Goal: Task Accomplishment & Management: Manage account settings

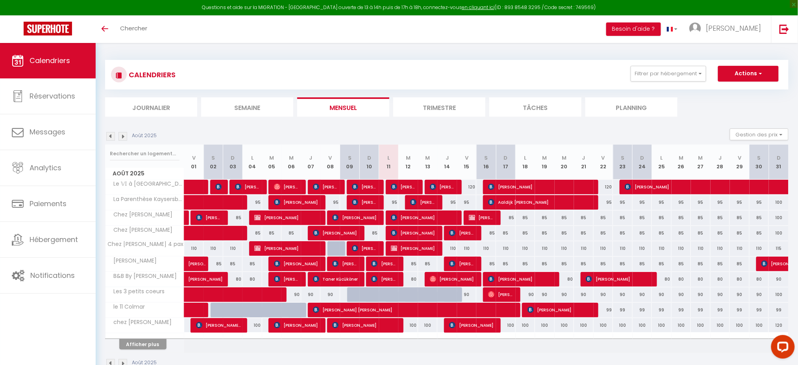
click at [107, 135] on img at bounding box center [110, 136] width 9 height 9
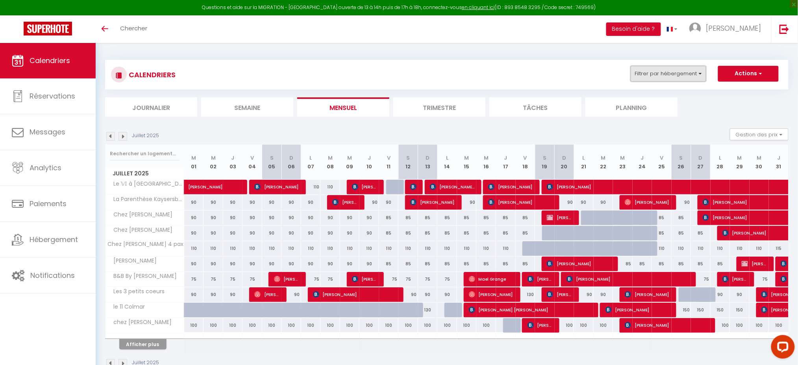
click at [701, 73] on button "Filtrer par hébergement" at bounding box center [669, 74] width 76 height 16
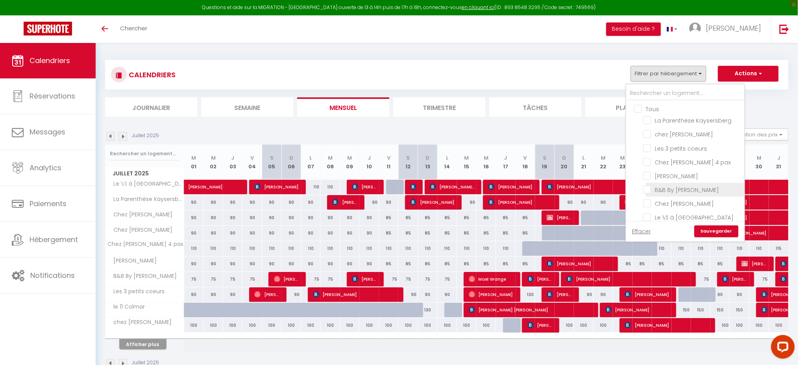
click at [650, 188] on input "B&B By [PERSON_NAME]" at bounding box center [692, 189] width 98 height 8
checkbox input "true"
checkbox input "false"
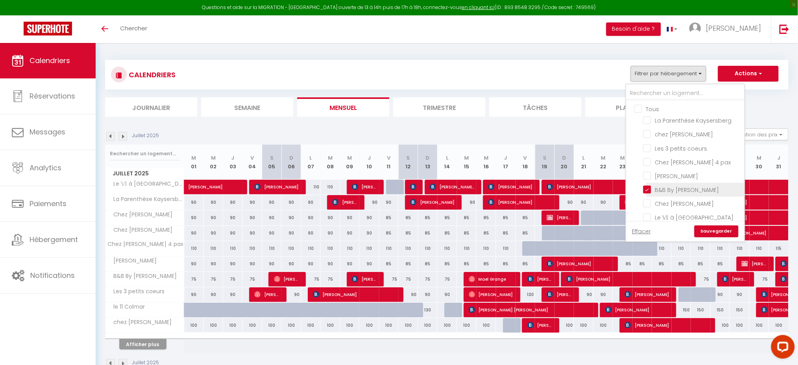
checkbox input "false"
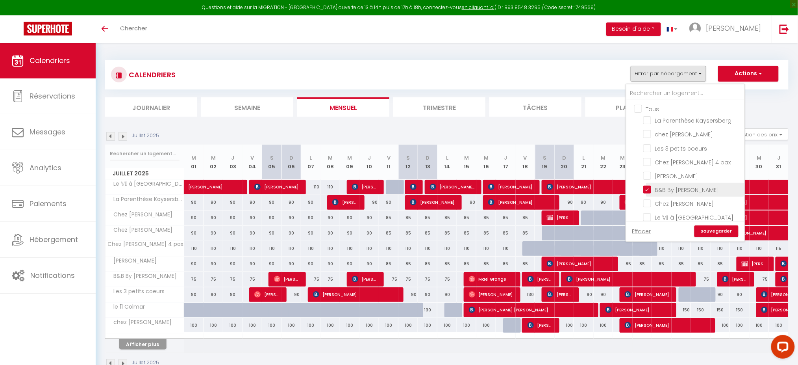
checkbox input "false"
click at [721, 232] on link "Sauvegarder" at bounding box center [717, 231] width 44 height 12
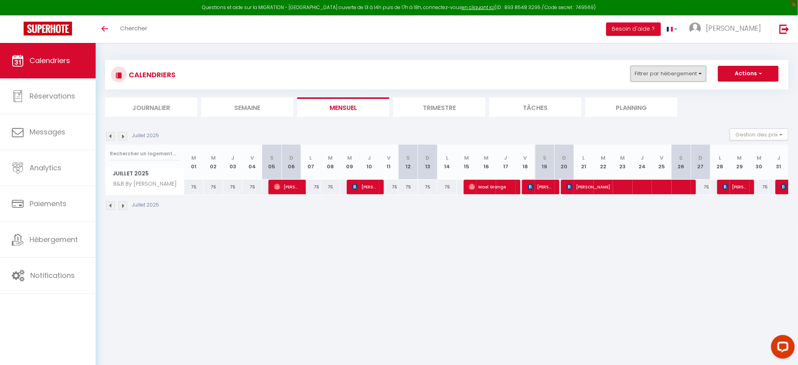
click at [703, 74] on button "Filtrer par hébergement" at bounding box center [669, 74] width 76 height 16
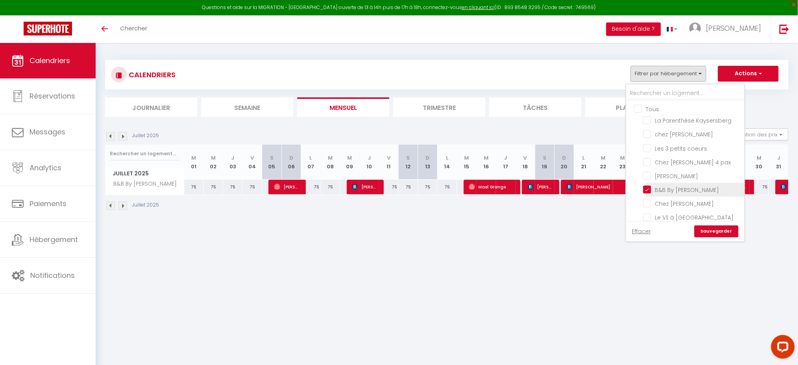
click at [648, 186] on input "B&B By [PERSON_NAME]" at bounding box center [692, 189] width 98 height 8
checkbox input "false"
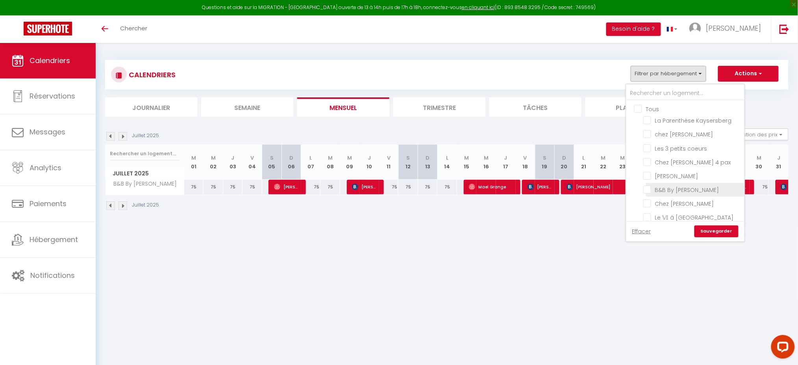
checkbox input "false"
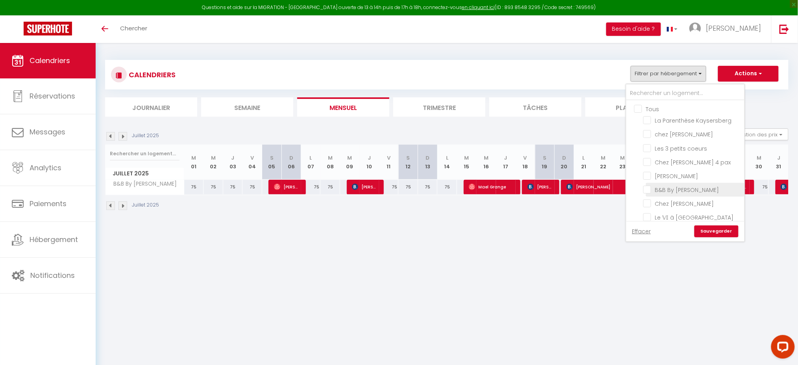
checkbox input "false"
click at [649, 159] on input "Chez [PERSON_NAME] 4 pax" at bounding box center [692, 162] width 98 height 8
checkbox input "true"
checkbox input "false"
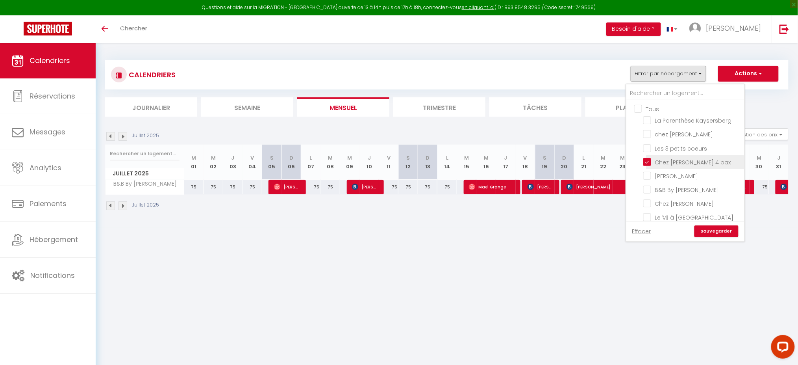
checkbox input "false"
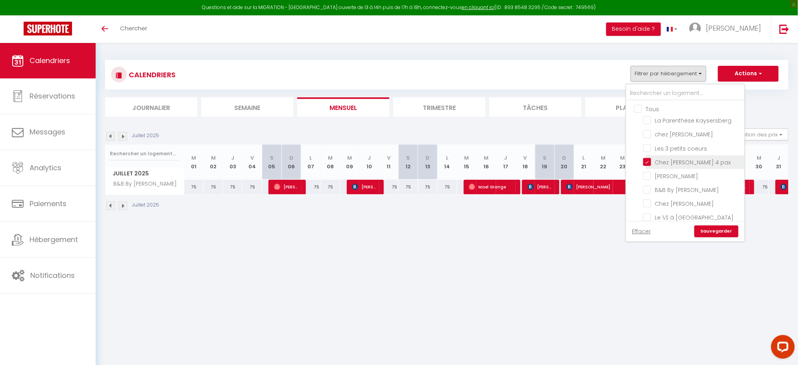
checkbox input "false"
click at [650, 171] on input "[PERSON_NAME]" at bounding box center [692, 175] width 98 height 8
checkbox input "true"
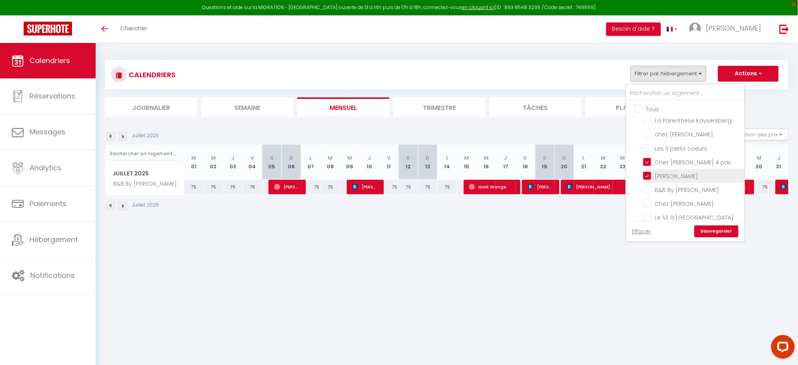
checkbox input "false"
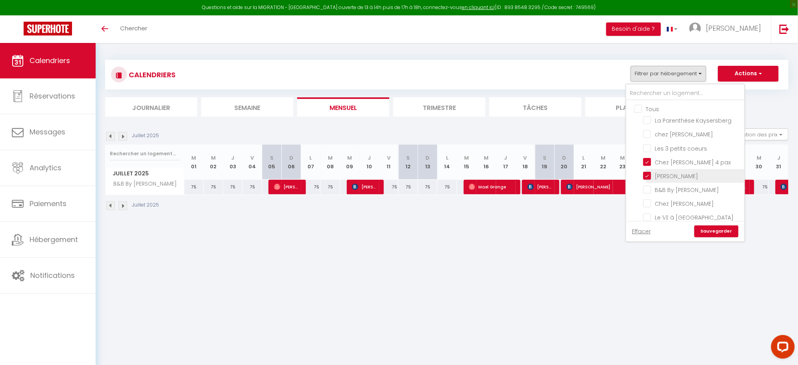
checkbox input "false"
click at [651, 199] on input "Chez [PERSON_NAME]" at bounding box center [692, 203] width 98 height 8
checkbox input "true"
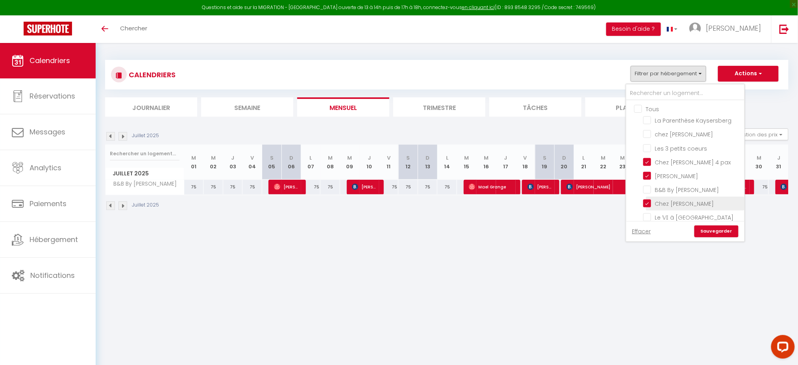
checkbox input "false"
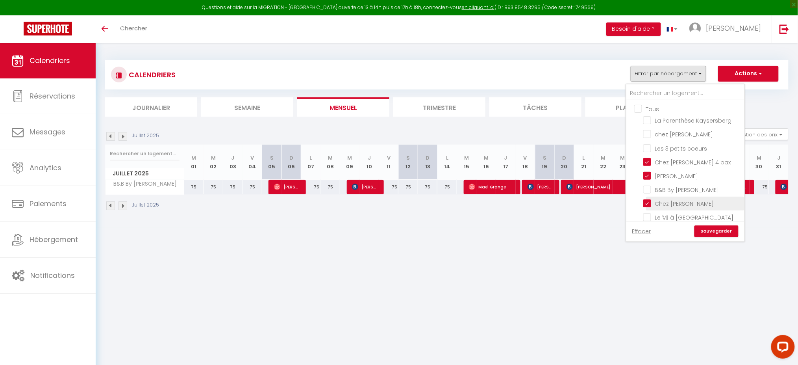
checkbox input "false"
click at [649, 187] on input "Chez [PERSON_NAME]" at bounding box center [692, 189] width 98 height 8
checkbox input "true"
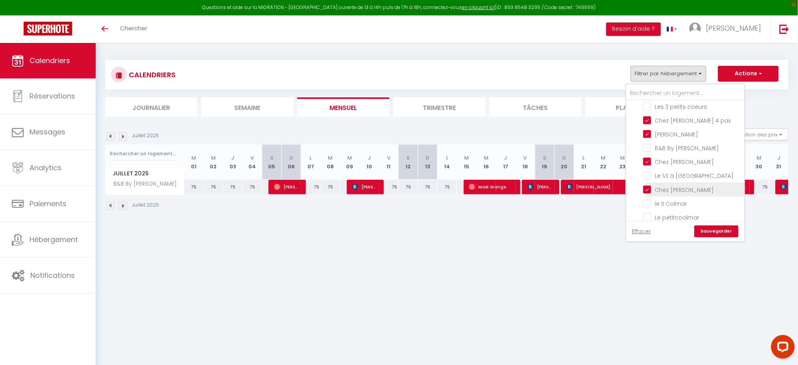
checkbox input "false"
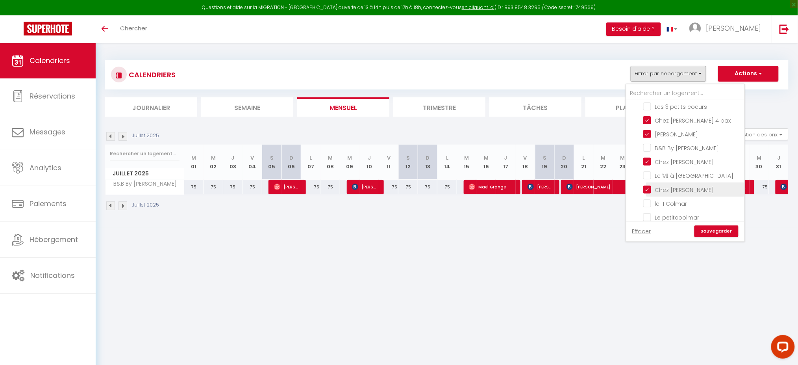
checkbox input "false"
click at [722, 233] on link "Sauvegarder" at bounding box center [717, 231] width 44 height 12
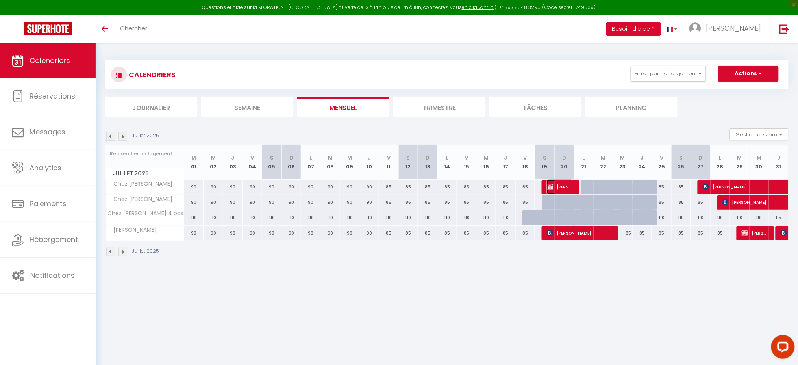
click at [560, 185] on span "Luciano MANCINI" at bounding box center [560, 186] width 26 height 15
select select "OK"
select select "KO"
select select "0"
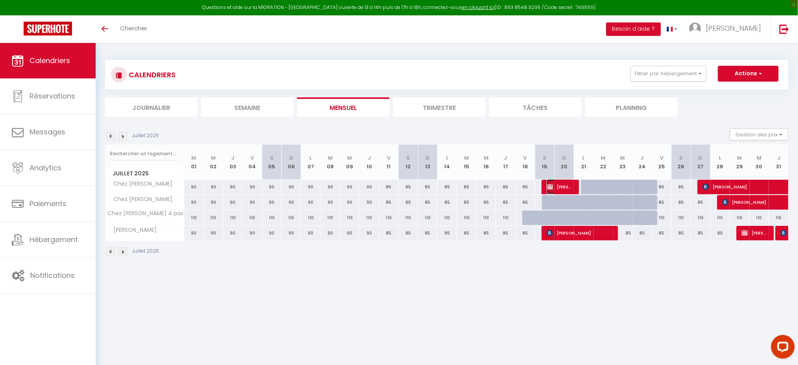
select select "1"
select select
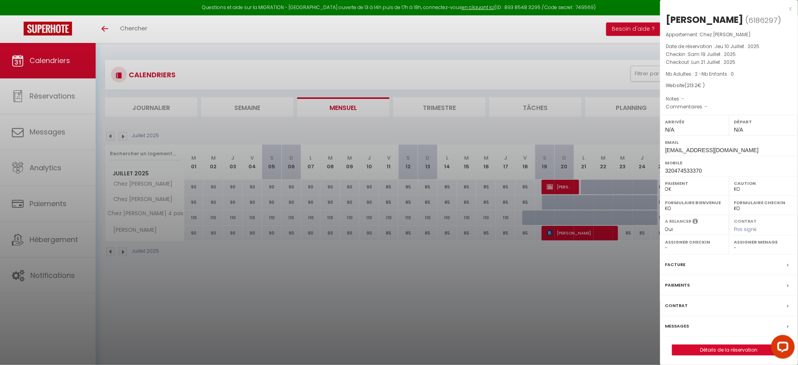
click at [562, 231] on div at bounding box center [399, 182] width 798 height 365
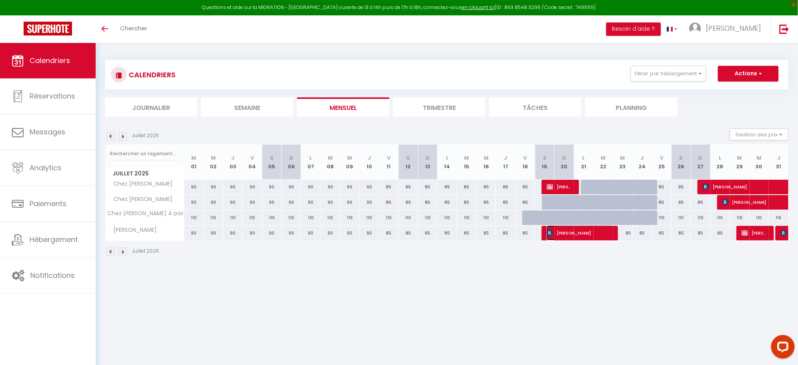
click at [562, 231] on span "Giuseppe Cannas" at bounding box center [580, 232] width 66 height 15
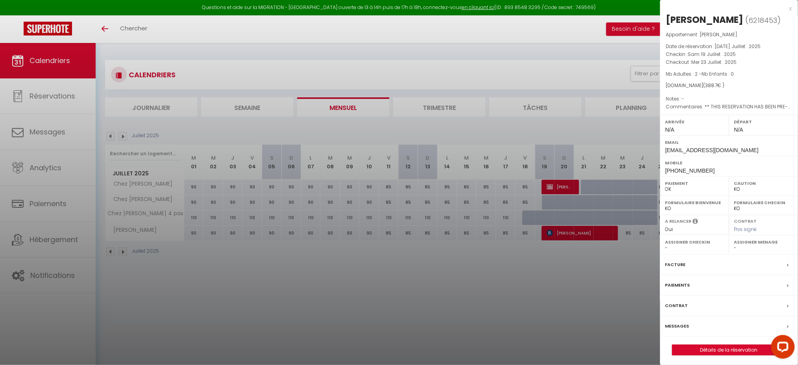
click at [562, 231] on div at bounding box center [399, 182] width 798 height 365
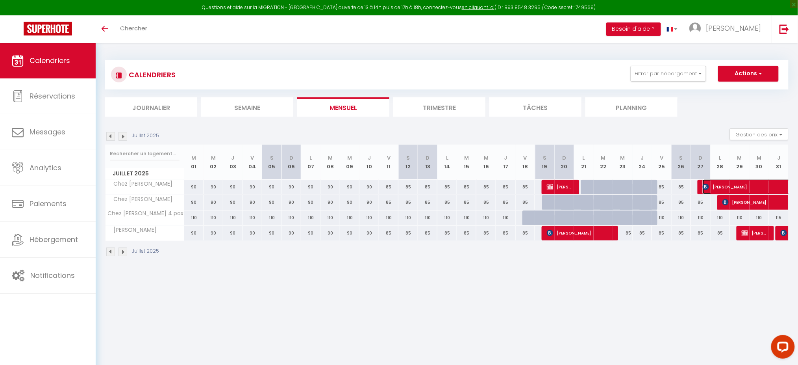
click at [747, 188] on span "Muhammad Zubair" at bounding box center [748, 186] width 91 height 15
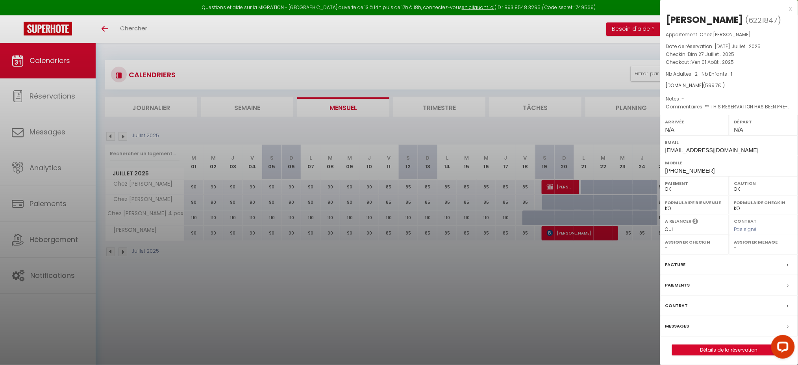
click at [614, 300] on div at bounding box center [399, 182] width 798 height 365
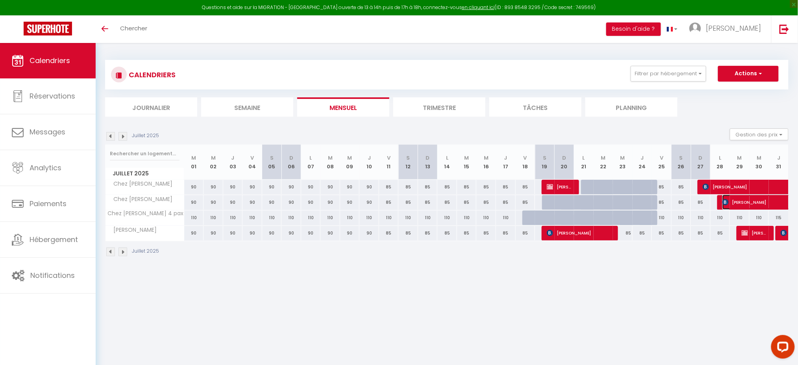
click at [738, 202] on span "Mireille BLANG" at bounding box center [786, 202] width 127 height 15
select select "KO"
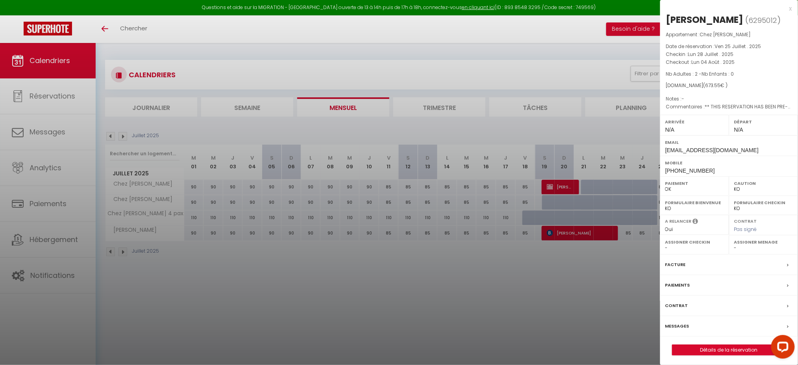
click at [606, 304] on div at bounding box center [399, 182] width 798 height 365
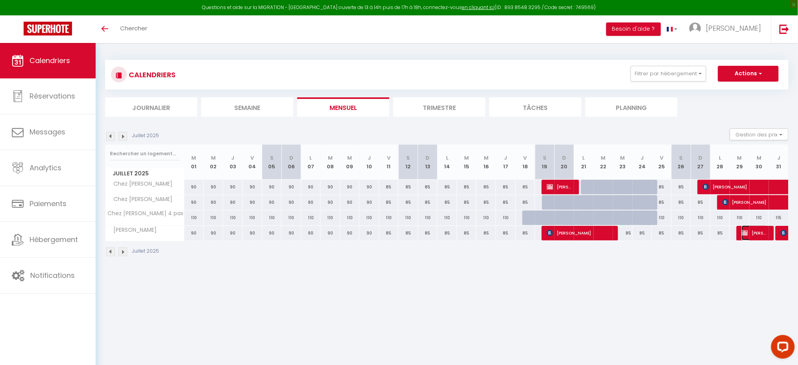
click at [752, 234] on span "jacqueline linou" at bounding box center [755, 232] width 26 height 15
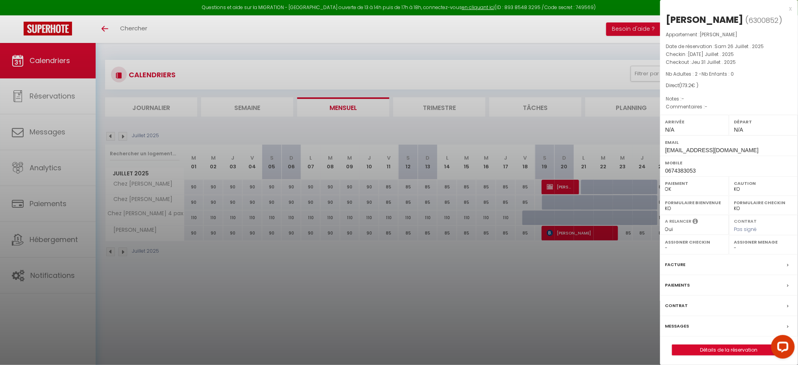
click at [620, 302] on div at bounding box center [399, 182] width 798 height 365
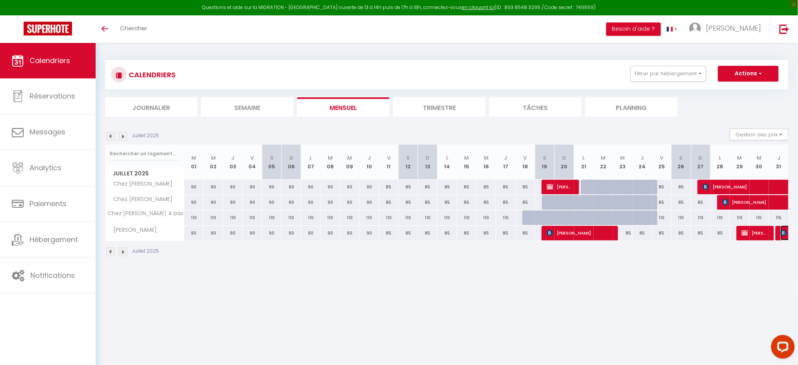
click at [783, 232] on img at bounding box center [784, 233] width 6 height 6
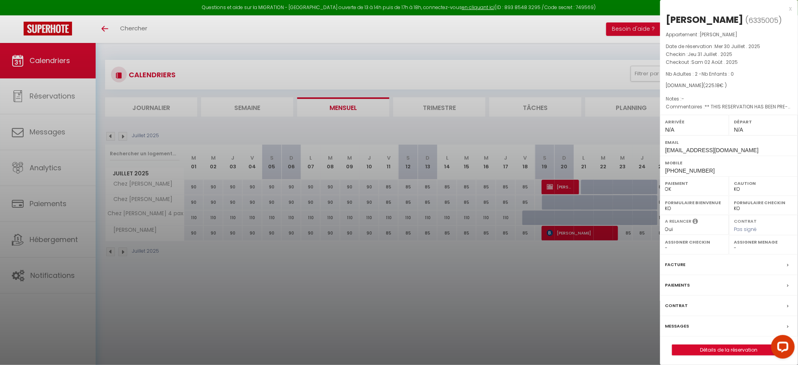
click at [534, 310] on div at bounding box center [399, 182] width 798 height 365
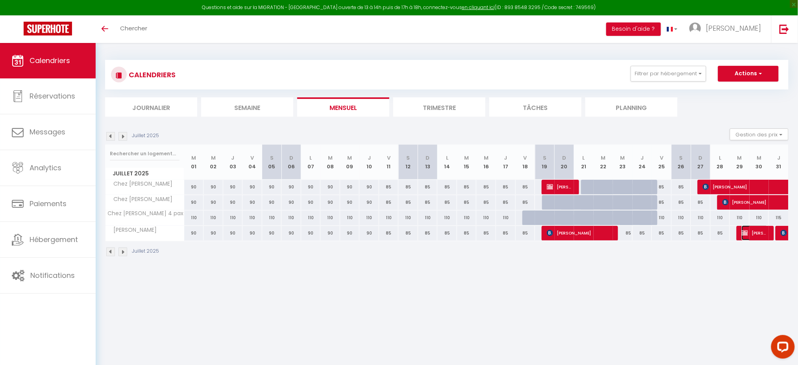
click at [747, 228] on span "jacqueline linou" at bounding box center [755, 232] width 26 height 15
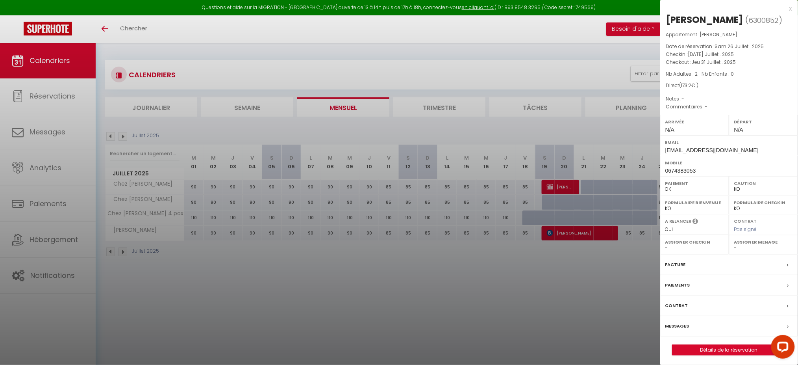
click at [558, 182] on div at bounding box center [399, 182] width 798 height 365
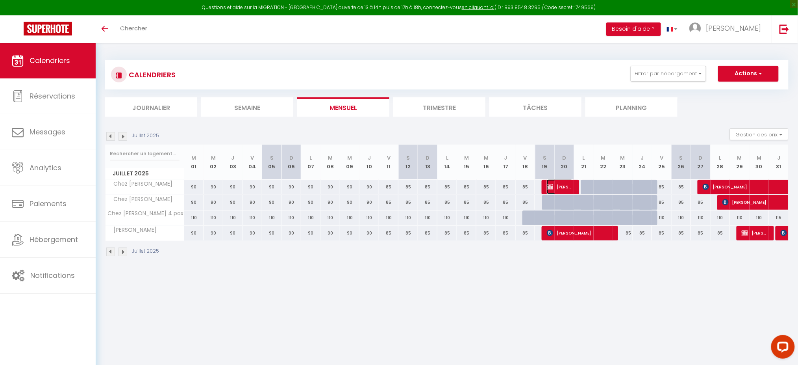
click at [554, 187] on span "Luciano MANCINI" at bounding box center [560, 186] width 26 height 15
select select "1"
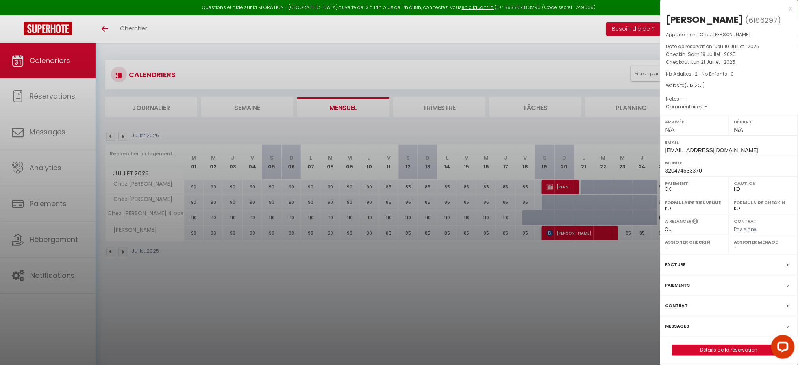
click at [551, 233] on div at bounding box center [399, 182] width 798 height 365
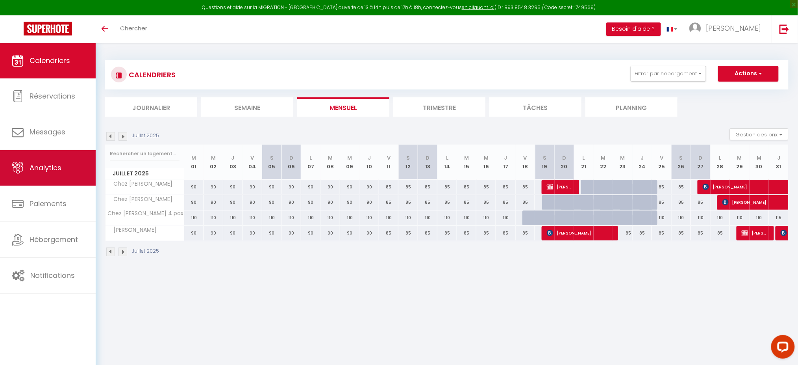
click at [31, 170] on span "Analytics" at bounding box center [46, 168] width 32 height 10
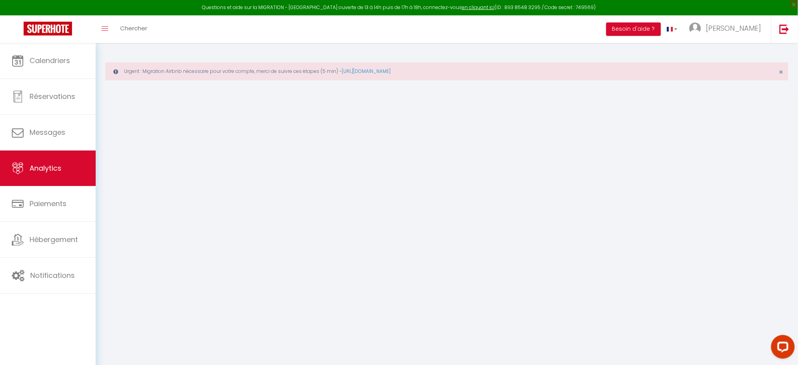
select select "2025"
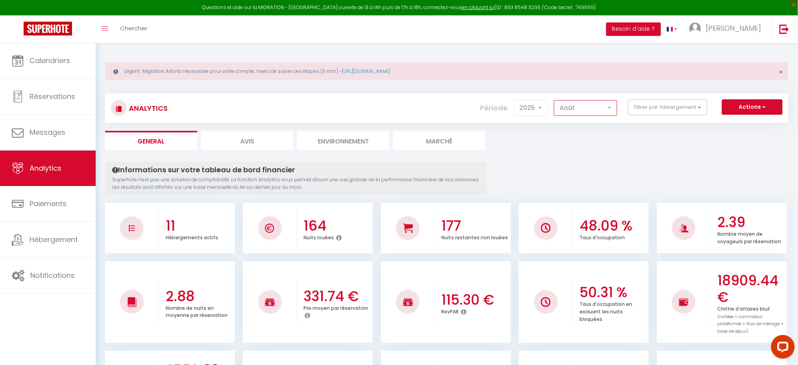
click at [613, 109] on select "Janvier Février Mars Avril Mai Juin Juillet Août Septembre Octobre Novembre Déc…" at bounding box center [585, 108] width 63 height 16
select select "7"
click at [556, 100] on select "Janvier Février Mars Avril Mai Juin Juillet Août Septembre Octobre Novembre Déc…" at bounding box center [585, 108] width 63 height 16
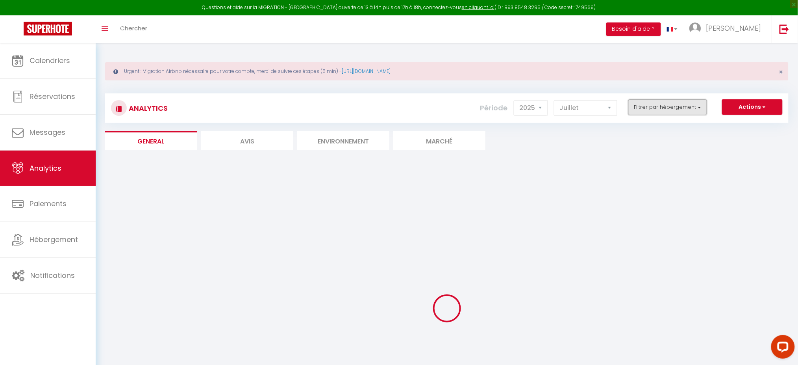
click at [699, 106] on button "Filtrer par hébergement" at bounding box center [668, 107] width 79 height 16
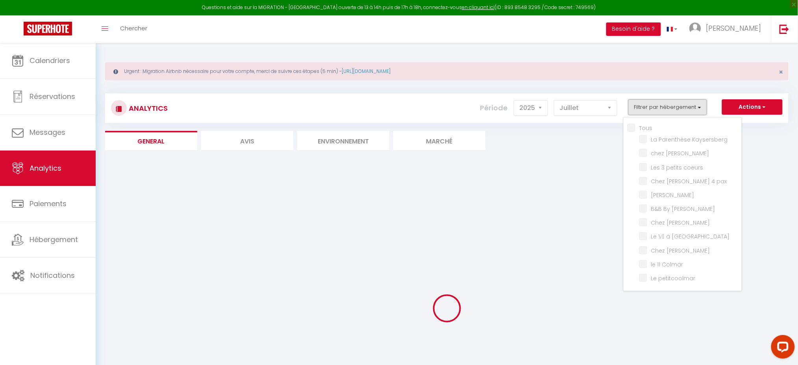
checkbox input "false"
checkbox Kaysersberg "false"
checkbox Sylvestre "false"
checkbox coeurs "false"
checkbox pax "false"
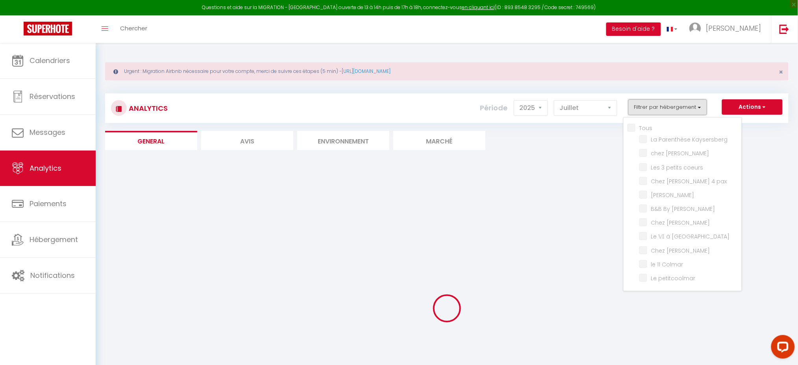
checkbox Marguerite "false"
checkbox Jo "false"
checkbox Lilas "false"
checkbox Colmar "false"
checkbox Lavande "false"
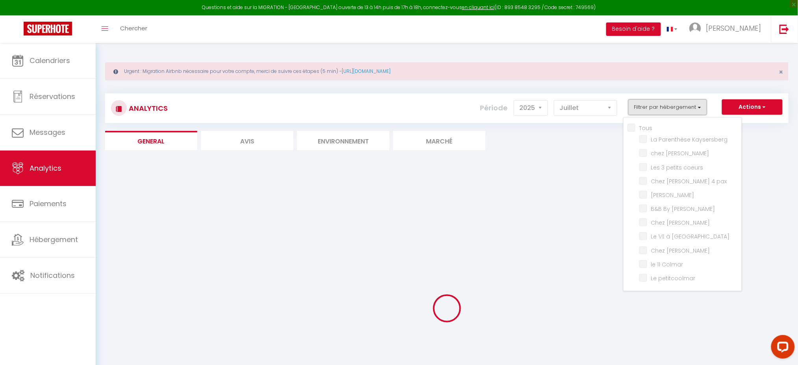
checkbox Colmar "false"
checkbox petitcoolmar "false"
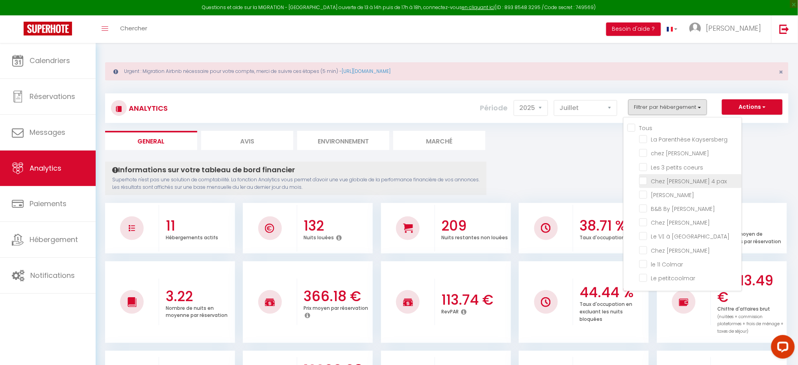
click at [649, 176] on pax "checkbox" at bounding box center [691, 180] width 102 height 8
checkbox pax "true"
checkbox Kaysersberg "false"
checkbox Sylvestre "false"
checkbox coeurs "false"
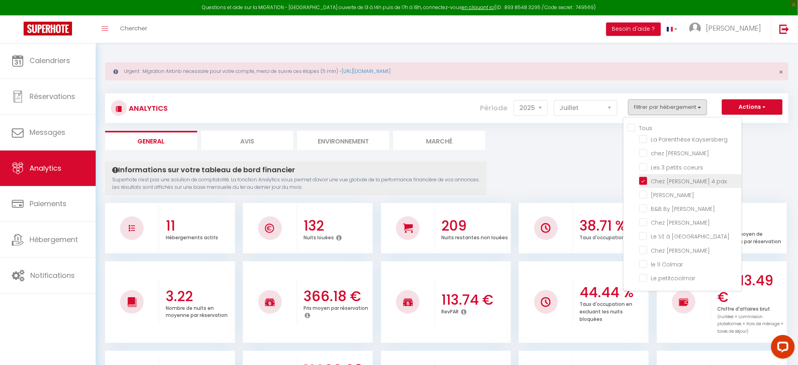
checkbox Marguerite "false"
checkbox Jo "false"
checkbox Lilas "false"
checkbox Colmar "false"
checkbox Lavande "false"
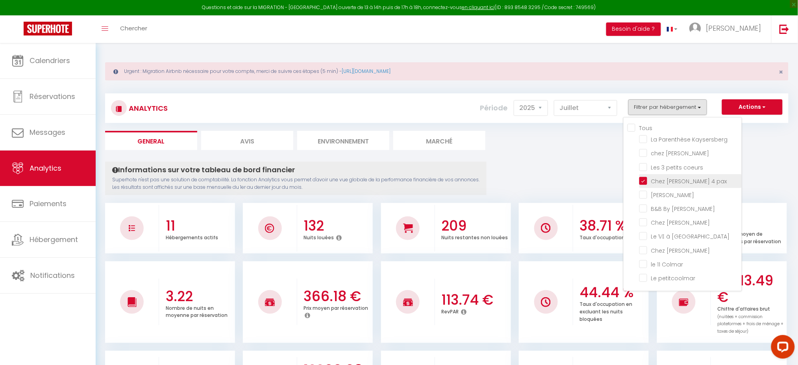
checkbox Colmar "false"
checkbox petitcoolmar "false"
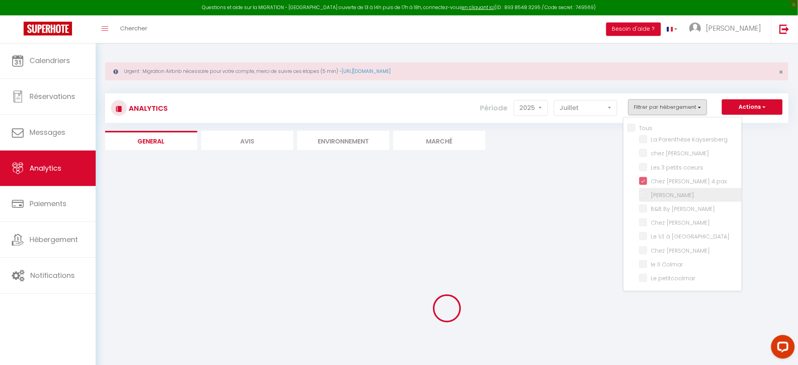
checkbox Kaysersberg "false"
checkbox Sylvestre "false"
checkbox coeurs "false"
checkbox Marguerite "false"
checkbox Jo "false"
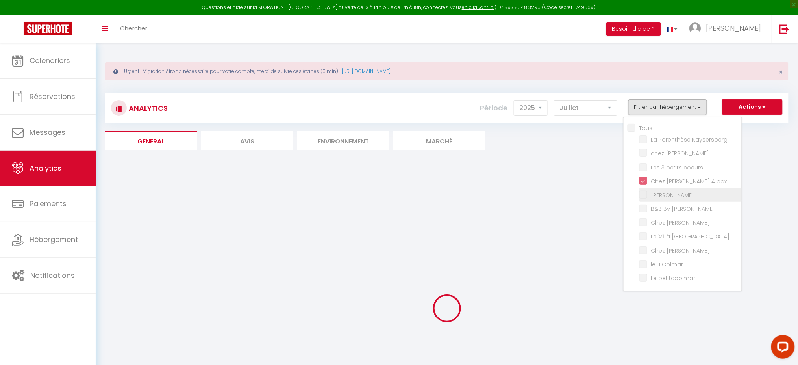
checkbox Lilas "false"
checkbox Colmar "false"
checkbox Lavande "false"
checkbox Colmar "false"
checkbox petitcoolmar "false"
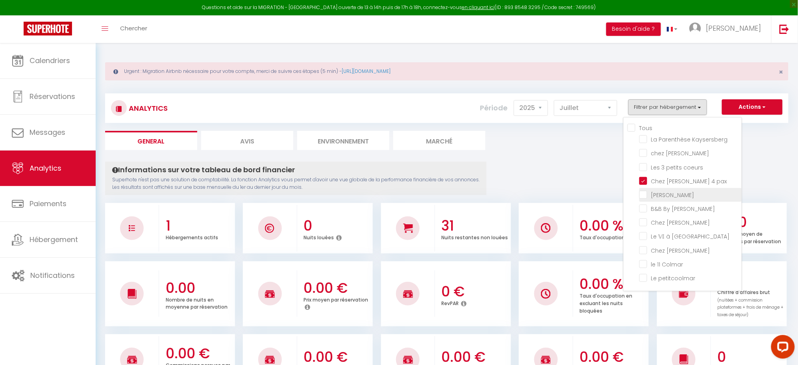
click at [644, 193] on Marguerite "checkbox" at bounding box center [691, 194] width 102 height 8
checkbox Marguerite "true"
checkbox Kaysersberg "false"
checkbox Sylvestre "false"
checkbox coeurs "false"
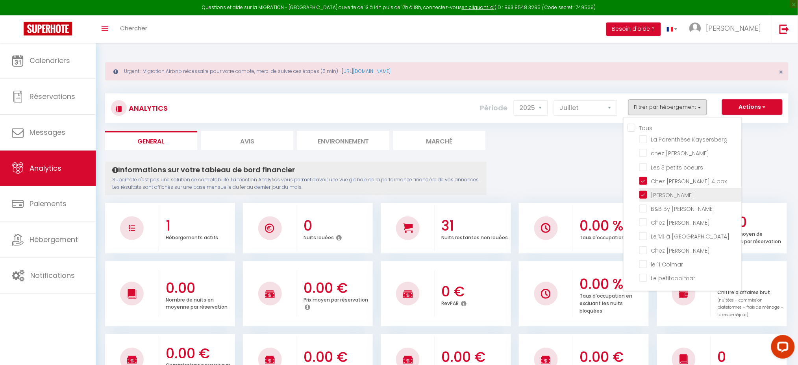
checkbox Jo "false"
checkbox Lilas "false"
checkbox Colmar "false"
checkbox Lavande "false"
checkbox Colmar "false"
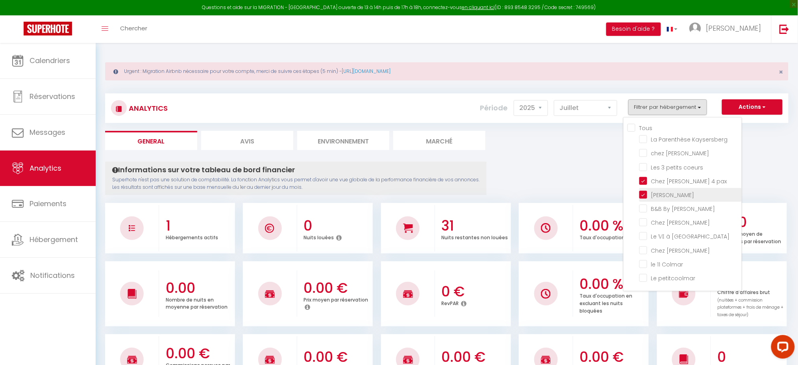
checkbox petitcoolmar "false"
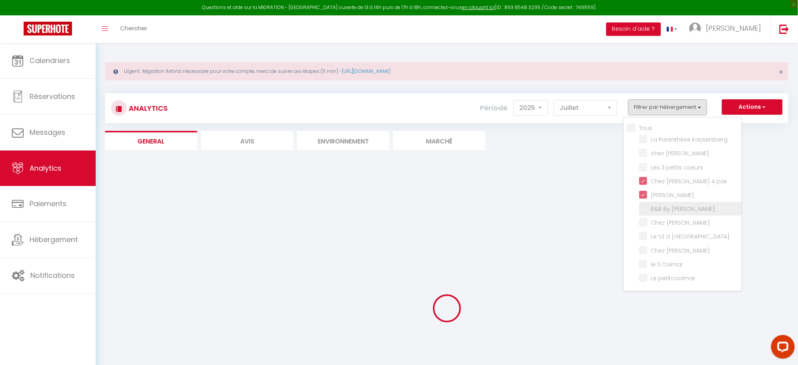
checkbox Kaysersberg "false"
checkbox Sylvestre "false"
checkbox coeurs "false"
checkbox Jo "false"
checkbox Lilas "false"
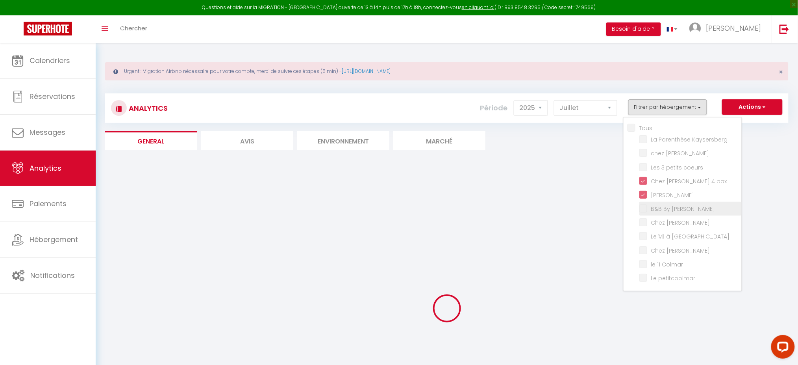
checkbox Colmar "false"
checkbox Lavande "false"
checkbox Colmar "false"
checkbox petitcoolmar "false"
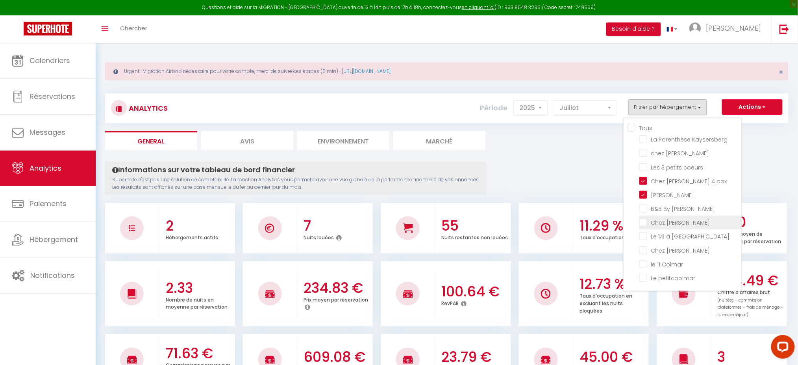
click at [645, 220] on Lilas "checkbox" at bounding box center [691, 222] width 102 height 8
checkbox Lilas "true"
checkbox Kaysersberg "false"
checkbox Sylvestre "false"
checkbox coeurs "false"
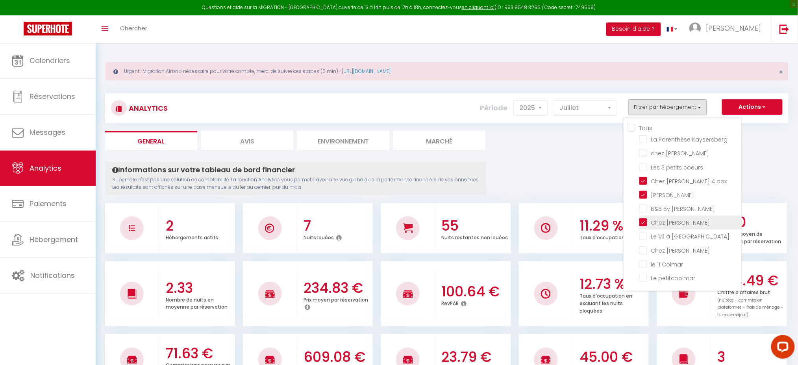
checkbox Jo "false"
checkbox Colmar "false"
checkbox Lavande "false"
checkbox Colmar "false"
checkbox petitcoolmar "false"
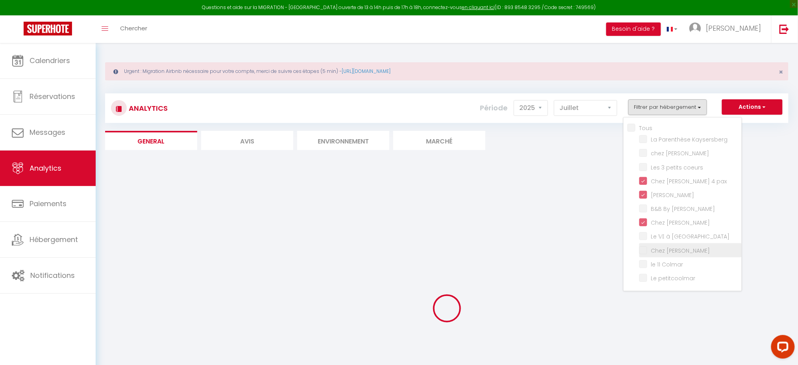
checkbox Kaysersberg "false"
checkbox Sylvestre "false"
checkbox coeurs "false"
checkbox Jo "false"
checkbox Colmar "false"
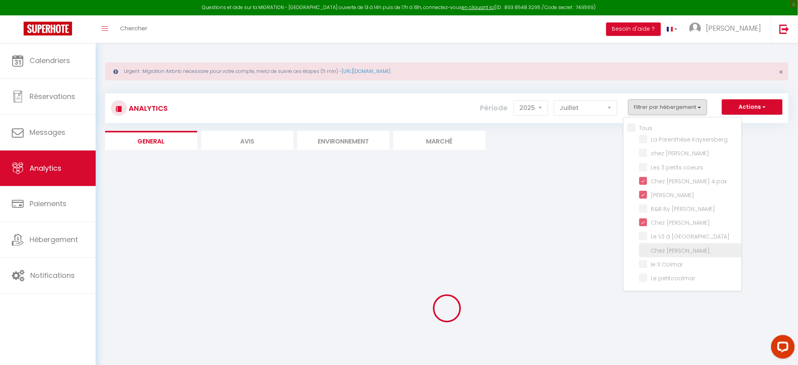
checkbox Lavande "false"
checkbox Colmar "false"
checkbox petitcoolmar "false"
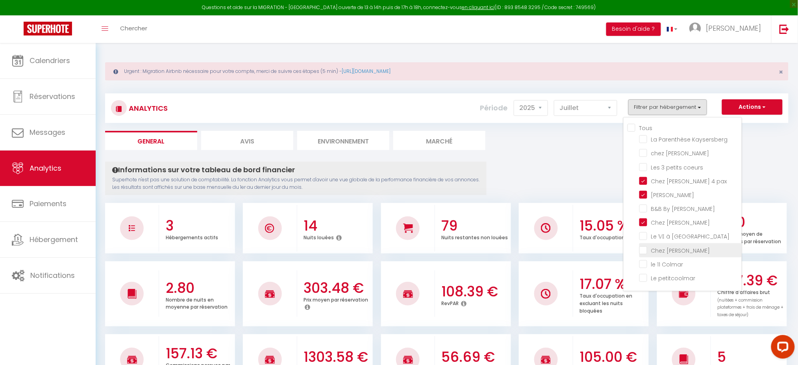
click at [647, 249] on Lavande "checkbox" at bounding box center [691, 249] width 102 height 8
checkbox Lavande "true"
checkbox Kaysersberg "false"
checkbox Sylvestre "false"
checkbox coeurs "false"
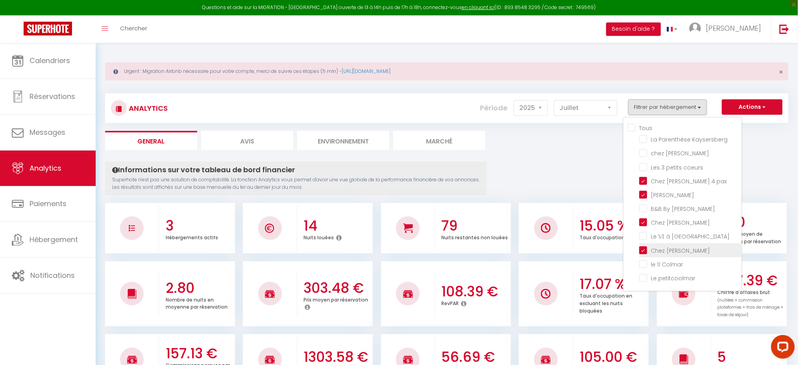
checkbox Jo "false"
checkbox Colmar "false"
checkbox petitcoolmar "false"
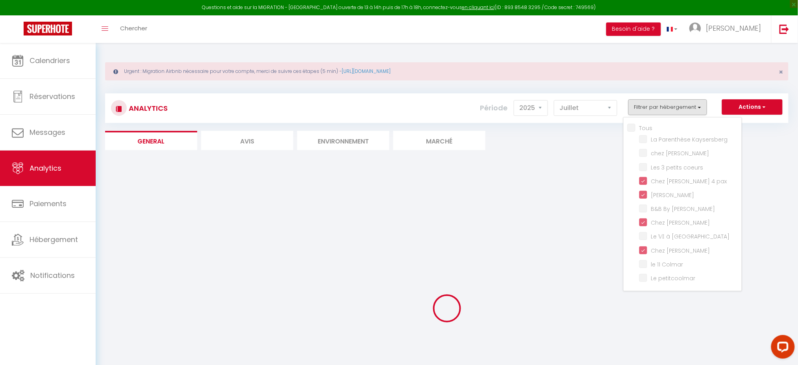
checkbox Kaysersberg "false"
checkbox Sylvestre "false"
checkbox coeurs "false"
checkbox Jo "false"
checkbox Colmar "false"
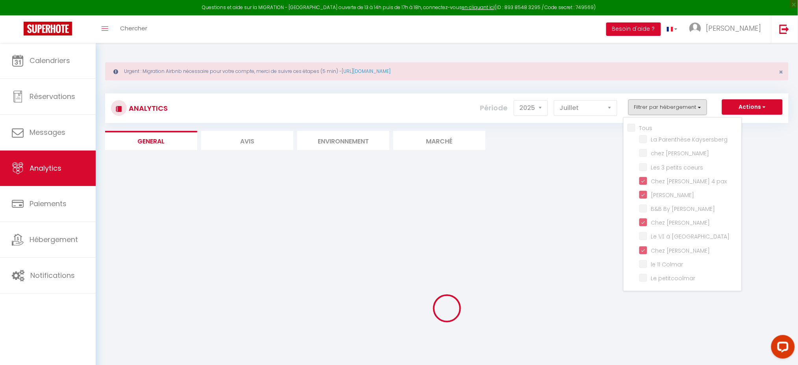
checkbox Colmar "false"
checkbox petitcoolmar "false"
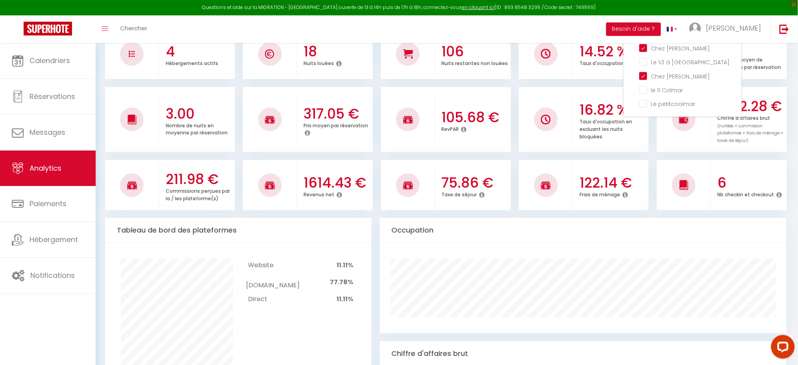
scroll to position [175, 0]
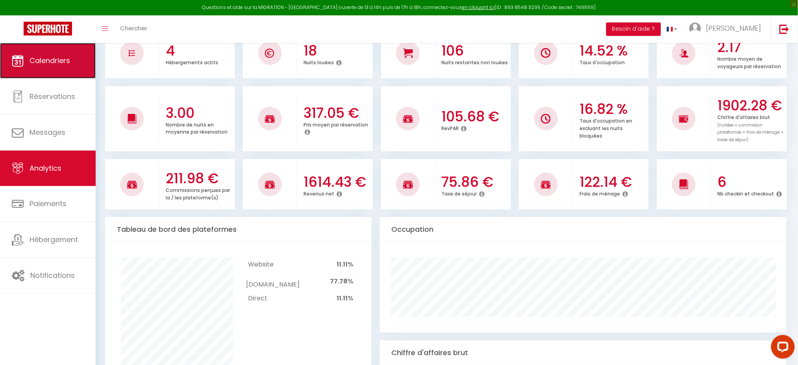
click at [58, 62] on span "Calendriers" at bounding box center [50, 61] width 41 height 10
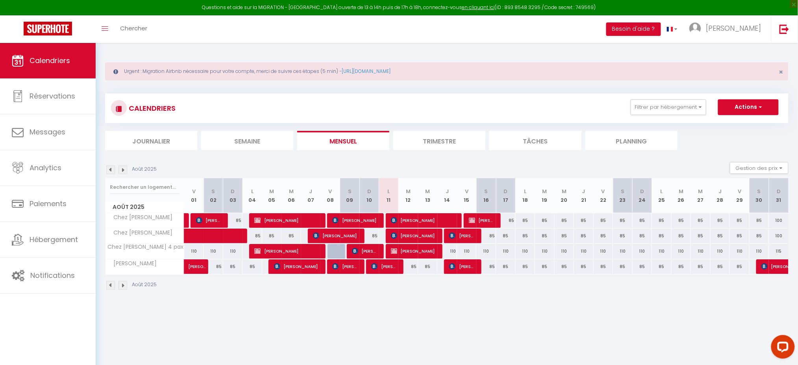
click at [109, 167] on img at bounding box center [110, 169] width 9 height 9
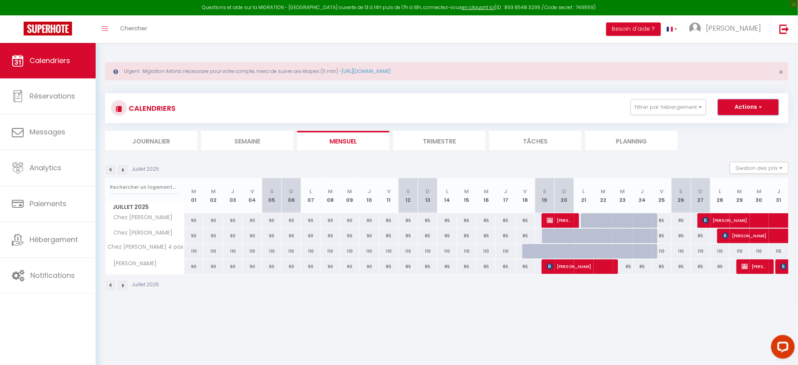
click at [743, 109] on button "Actions" at bounding box center [748, 107] width 61 height 16
click at [647, 112] on button "Filtrer par hébergement" at bounding box center [669, 107] width 76 height 16
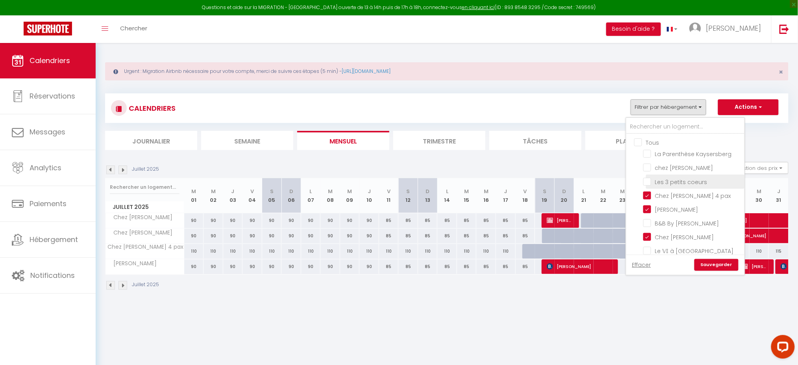
click at [649, 182] on input "Les 3 petits coeurs" at bounding box center [692, 181] width 98 height 8
checkbox input "true"
checkbox input "false"
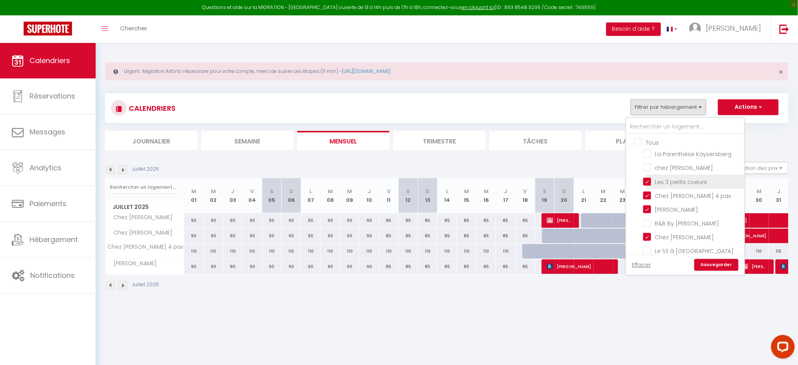
checkbox input "false"
click at [651, 193] on input "Chez [PERSON_NAME] 4 pax" at bounding box center [692, 195] width 98 height 8
checkbox input "false"
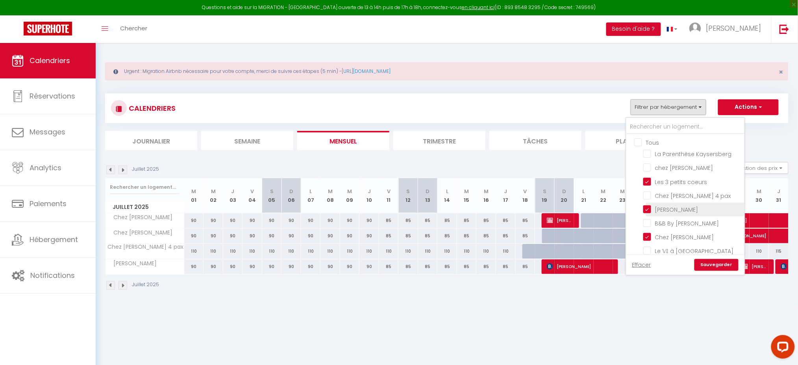
click at [651, 208] on input "[PERSON_NAME]" at bounding box center [692, 209] width 98 height 8
checkbox input "false"
click at [652, 235] on input "Chez [PERSON_NAME]" at bounding box center [692, 236] width 98 height 8
checkbox input "false"
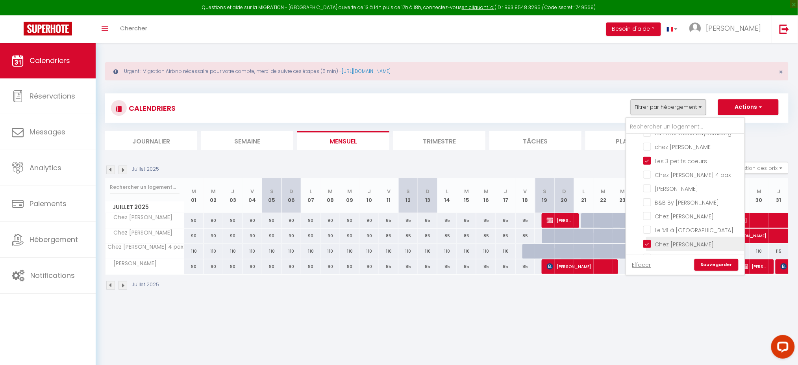
click at [649, 240] on input "Chez [PERSON_NAME]" at bounding box center [692, 243] width 98 height 8
checkbox input "false"
click at [718, 259] on link "Sauvegarder" at bounding box center [717, 265] width 44 height 12
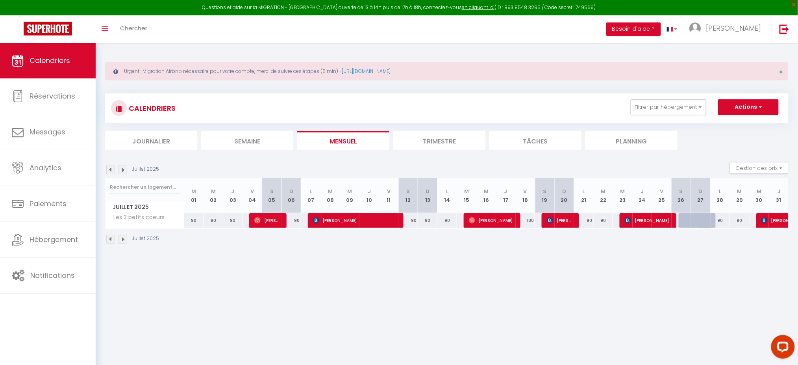
click at [109, 170] on img at bounding box center [110, 169] width 9 height 9
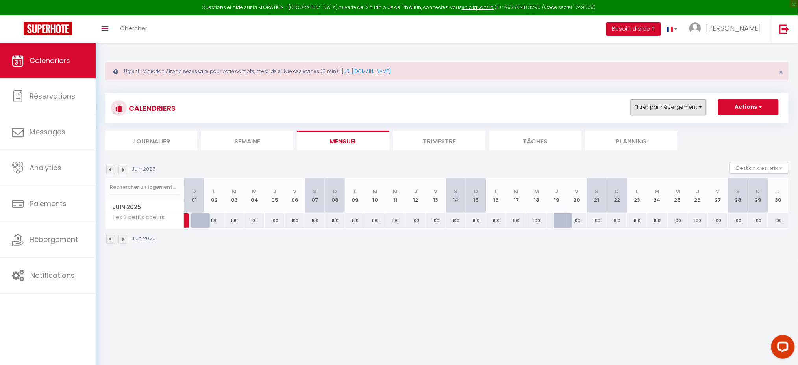
click at [703, 106] on button "Filtrer par hébergement" at bounding box center [669, 107] width 76 height 16
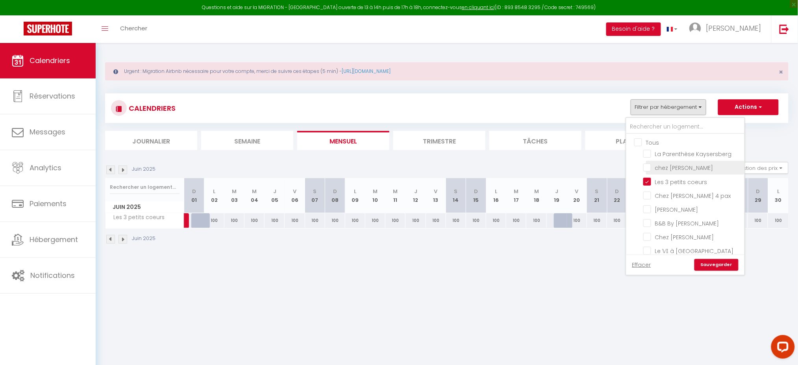
click at [651, 167] on input "chez [PERSON_NAME]" at bounding box center [692, 167] width 98 height 8
checkbox input "true"
checkbox input "false"
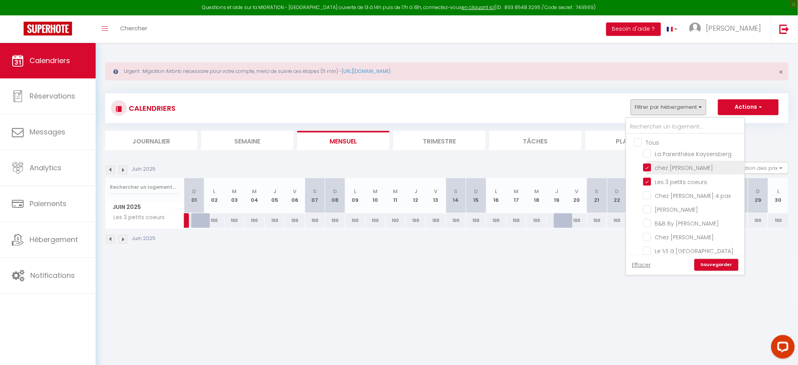
checkbox input "false"
click at [650, 183] on input "Les 3 petits coeurs" at bounding box center [692, 181] width 98 height 8
checkbox input "false"
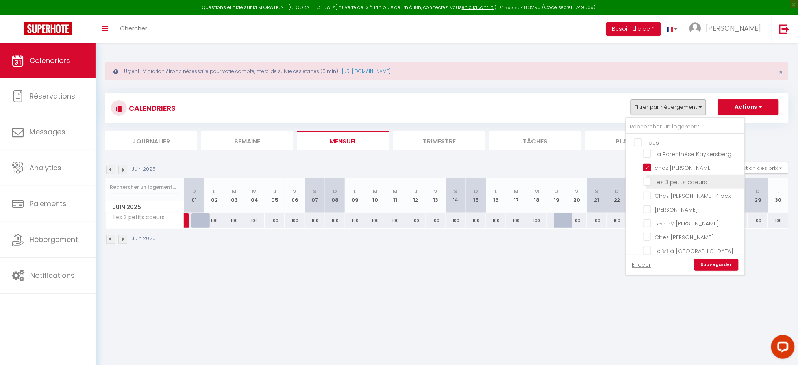
checkbox input "false"
click at [720, 266] on link "Sauvegarder" at bounding box center [717, 265] width 44 height 12
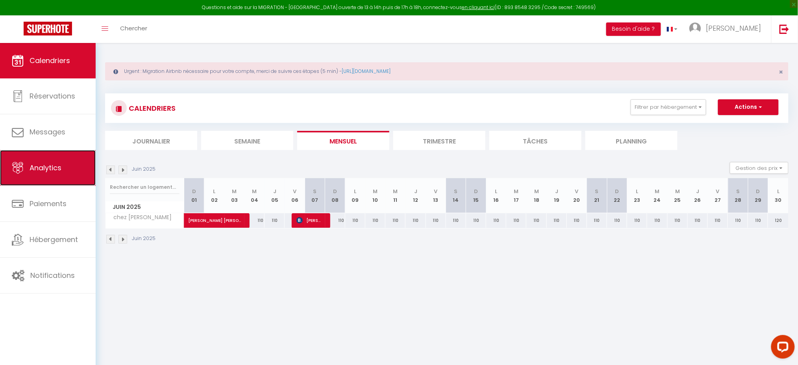
click at [35, 166] on span "Analytics" at bounding box center [46, 168] width 32 height 10
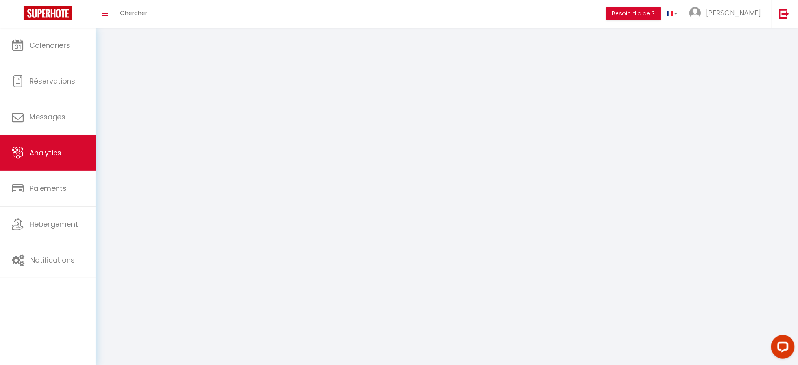
select select "2025"
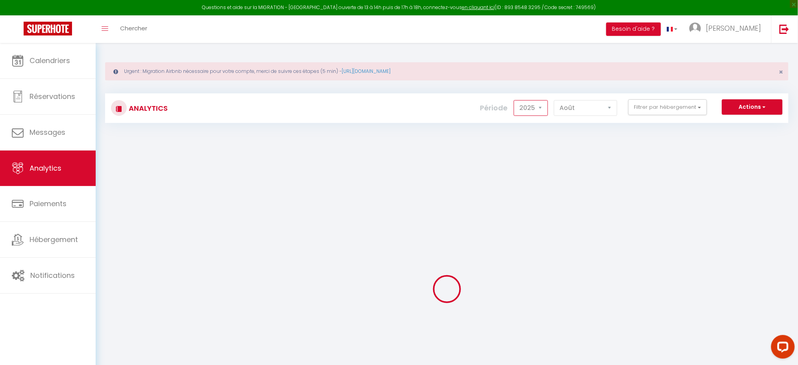
click at [542, 110] on select "2014 2015 2016 2017 2018 2019 2020 2021 2022 2023 2024 2025 2026 2027" at bounding box center [531, 108] width 34 height 16
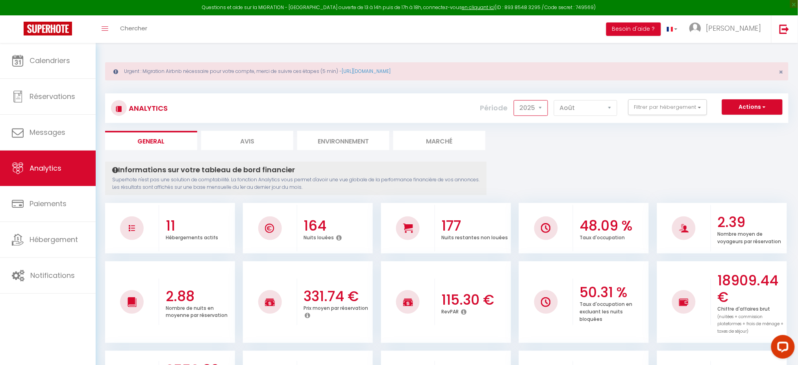
click at [516, 100] on select "2014 2015 2016 2017 2018 2019 2020 2021 2022 2023 2024 2025 2026 2027" at bounding box center [531, 108] width 34 height 16
click at [610, 109] on select "Janvier Février Mars Avril Mai Juin Juillet Août Septembre Octobre Novembre Déc…" at bounding box center [585, 108] width 63 height 16
select select "6"
click at [556, 100] on select "Janvier Février Mars Avril Mai Juin Juillet Août Septembre Octobre Novembre Déc…" at bounding box center [585, 108] width 63 height 16
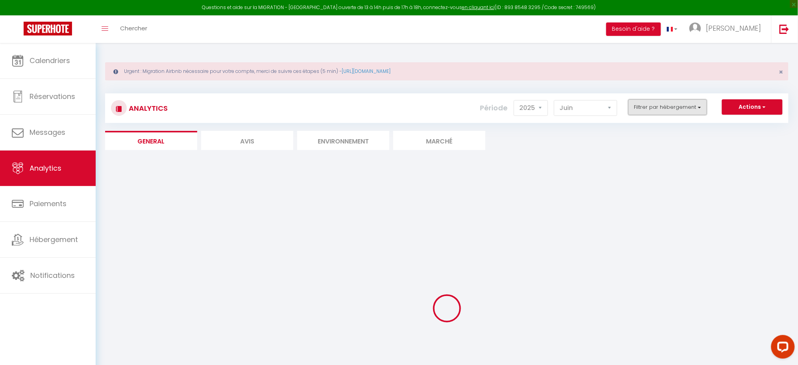
click at [698, 106] on button "Filtrer par hébergement" at bounding box center [668, 107] width 79 height 16
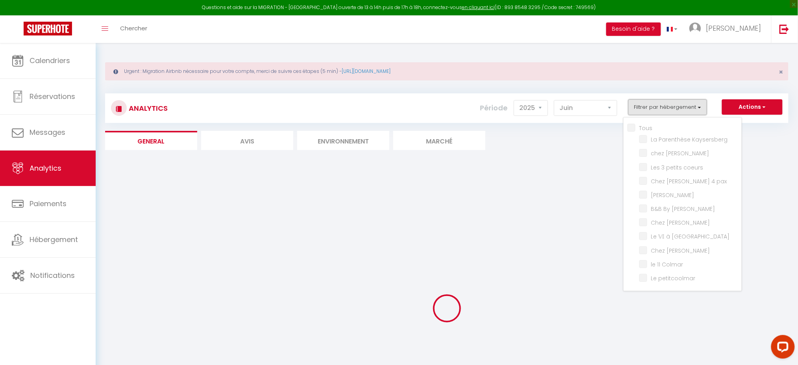
checkbox input "false"
checkbox Kaysersberg "false"
checkbox Sylvestre "false"
checkbox coeurs "false"
checkbox pax "false"
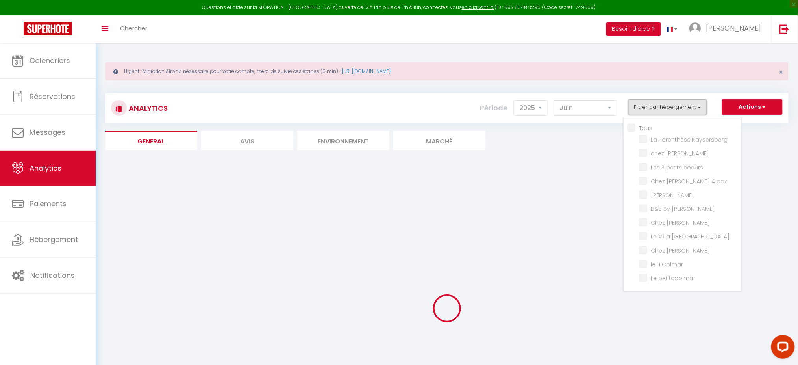
checkbox Marguerite "false"
checkbox Jo "false"
checkbox Lilas "false"
checkbox Colmar "false"
checkbox Lavande "false"
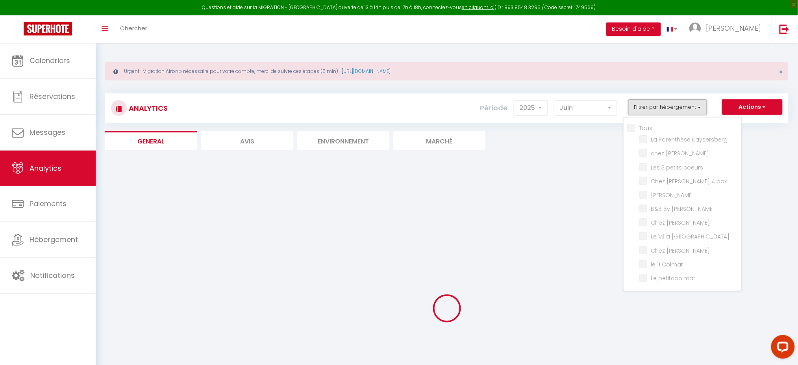
checkbox Colmar "false"
checkbox petitcoolmar "false"
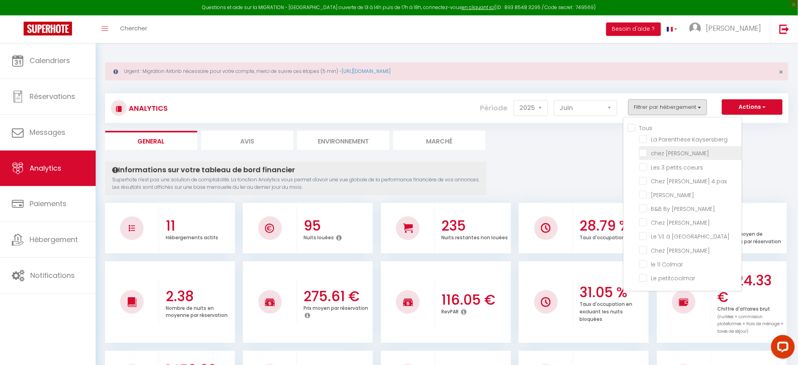
click at [673, 154] on Sylvestre "checkbox" at bounding box center [691, 152] width 102 height 8
checkbox Sylvestre "true"
checkbox Kaysersberg "false"
checkbox coeurs "false"
checkbox pax "false"
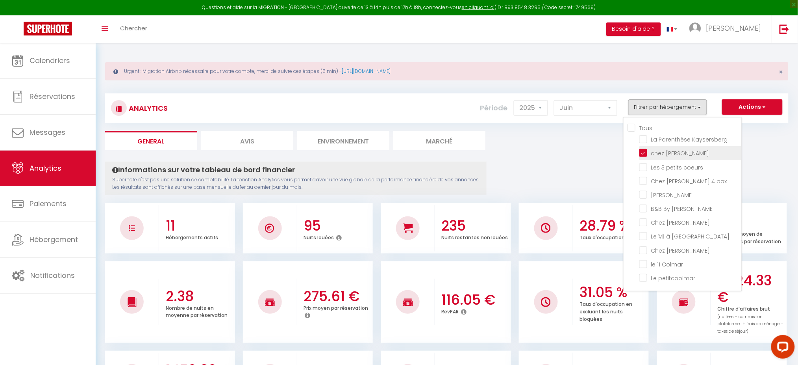
checkbox Marguerite "false"
checkbox Jo "false"
checkbox Lilas "false"
checkbox Colmar "false"
checkbox Lavande "false"
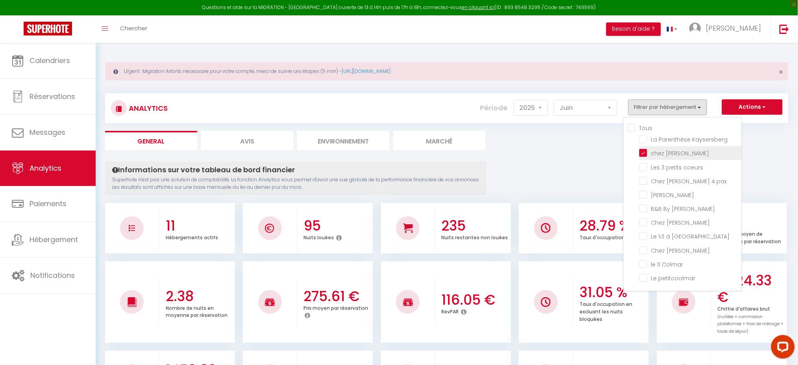
checkbox Colmar "false"
checkbox petitcoolmar "false"
checkbox Kaysersberg "false"
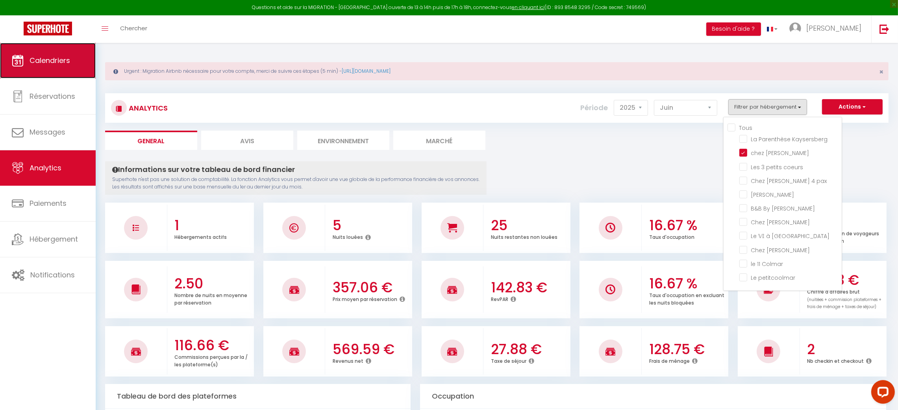
click at [37, 65] on span "Calendriers" at bounding box center [50, 61] width 41 height 10
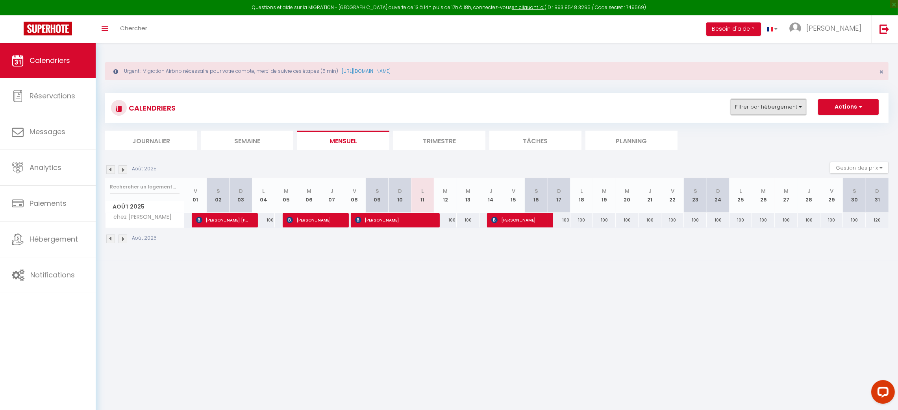
click at [798, 106] on button "Filtrer par hébergement" at bounding box center [769, 107] width 76 height 16
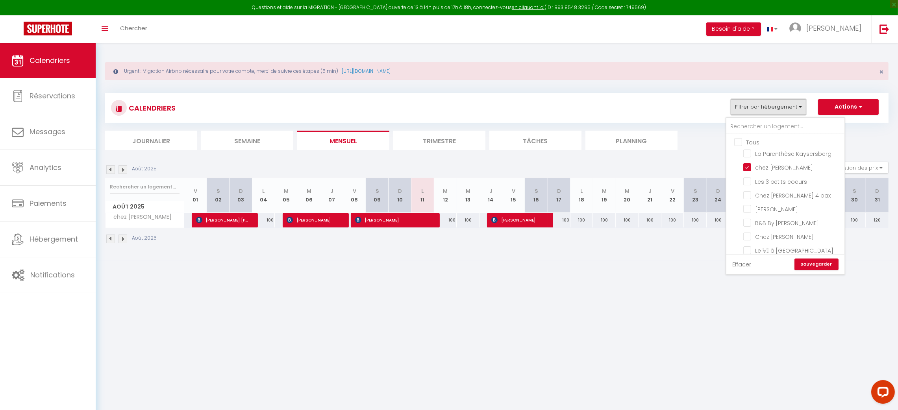
click at [798, 106] on button "Filtrer par hébergement" at bounding box center [769, 107] width 76 height 16
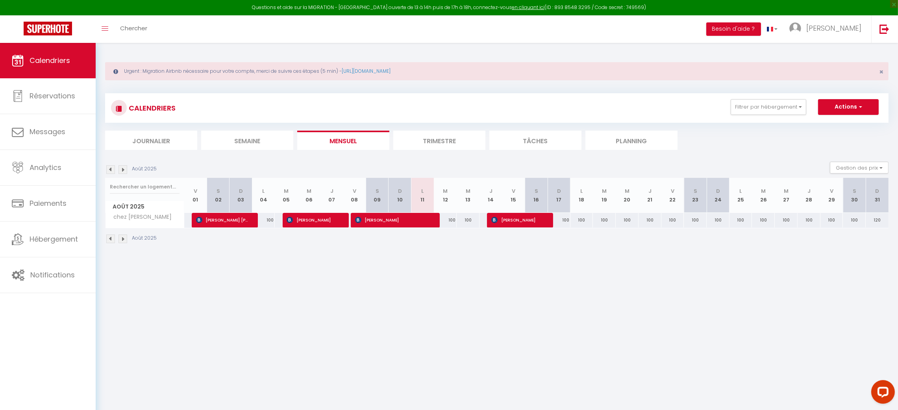
click at [110, 169] on img at bounding box center [110, 169] width 9 height 9
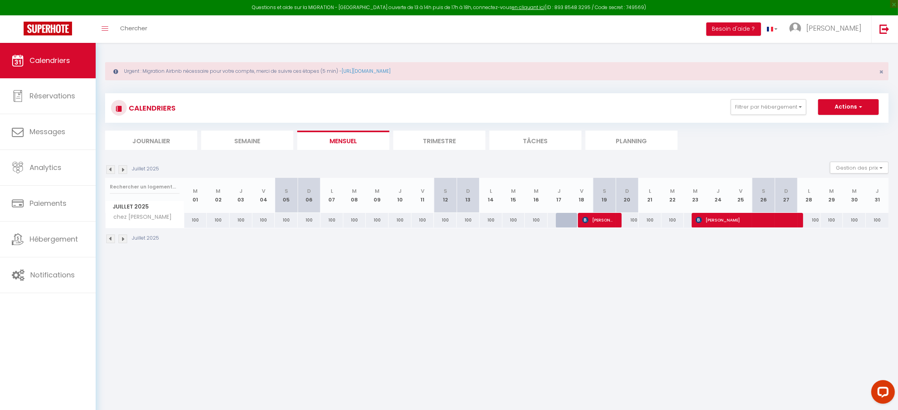
click at [110, 169] on img at bounding box center [110, 169] width 9 height 9
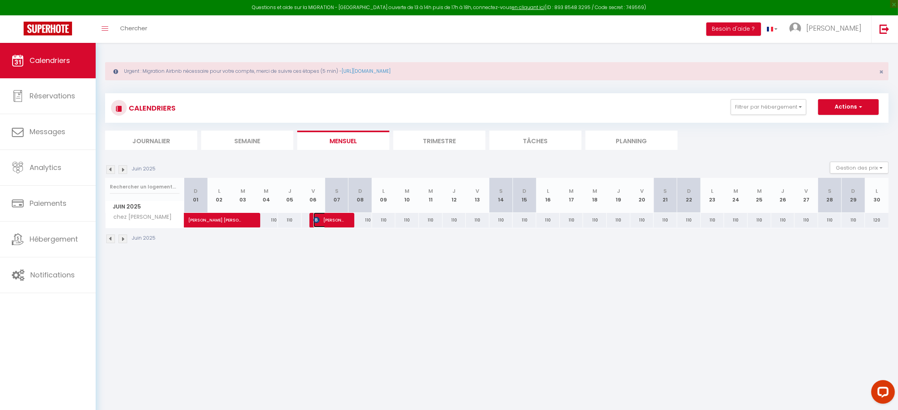
click at [327, 222] on span "Jay Kinsfather" at bounding box center [329, 220] width 32 height 15
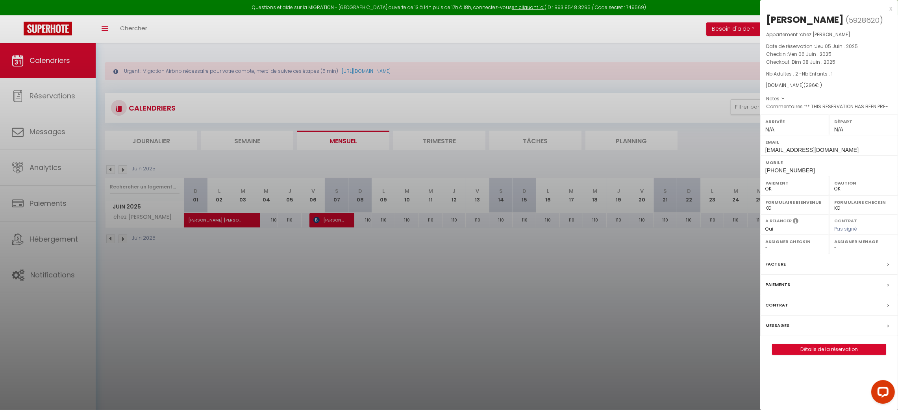
click at [773, 265] on label "Facture" at bounding box center [776, 264] width 20 height 8
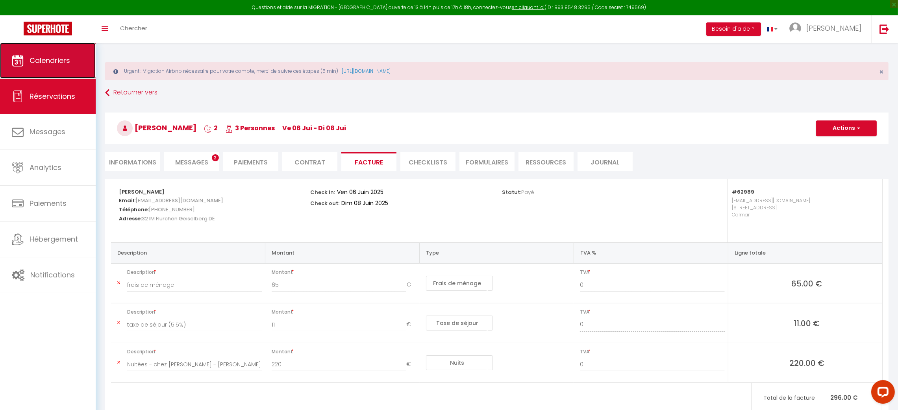
click at [28, 65] on link "Calendriers" at bounding box center [48, 60] width 96 height 35
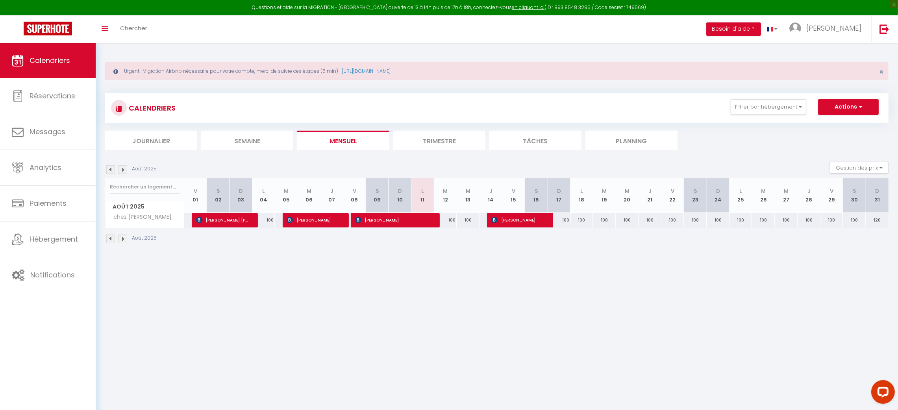
click at [111, 169] on img at bounding box center [110, 169] width 9 height 9
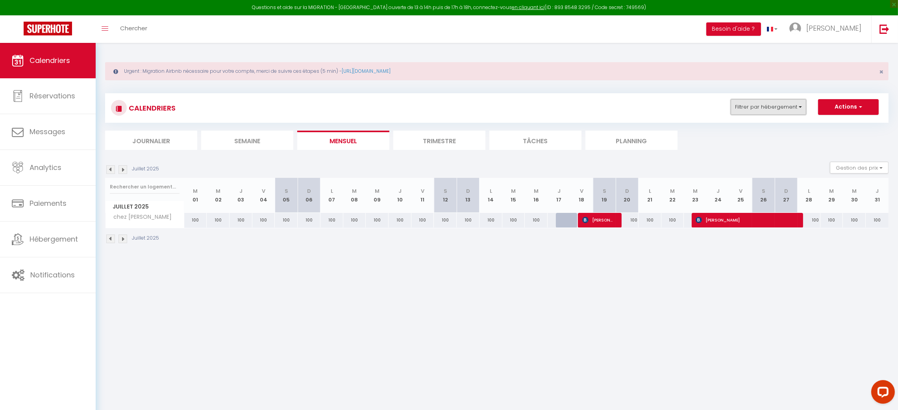
click at [798, 106] on button "Filtrer par hébergement" at bounding box center [769, 107] width 76 height 16
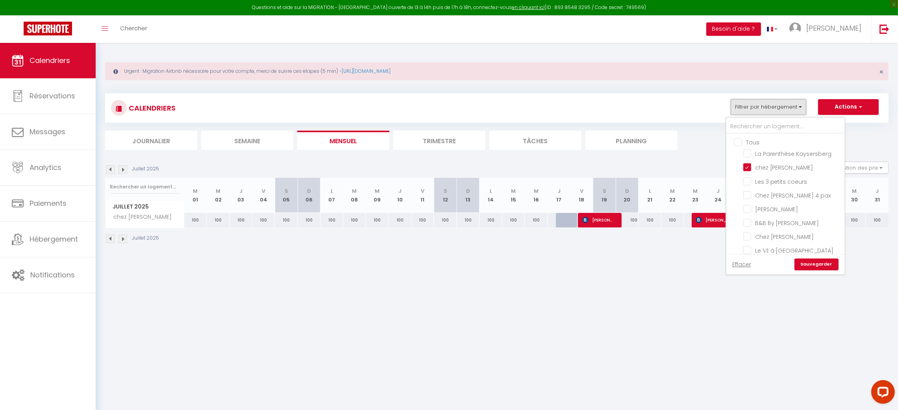
click at [798, 106] on button "Filtrer par hébergement" at bounding box center [769, 107] width 76 height 16
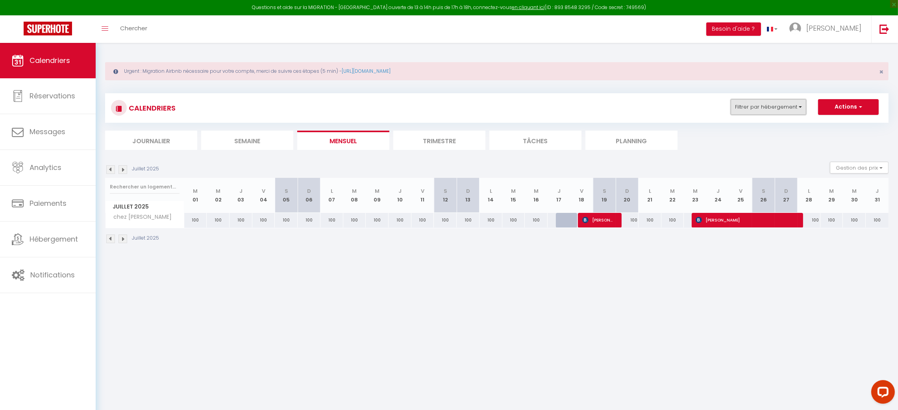
click at [798, 108] on button "Filtrer par hébergement" at bounding box center [769, 107] width 76 height 16
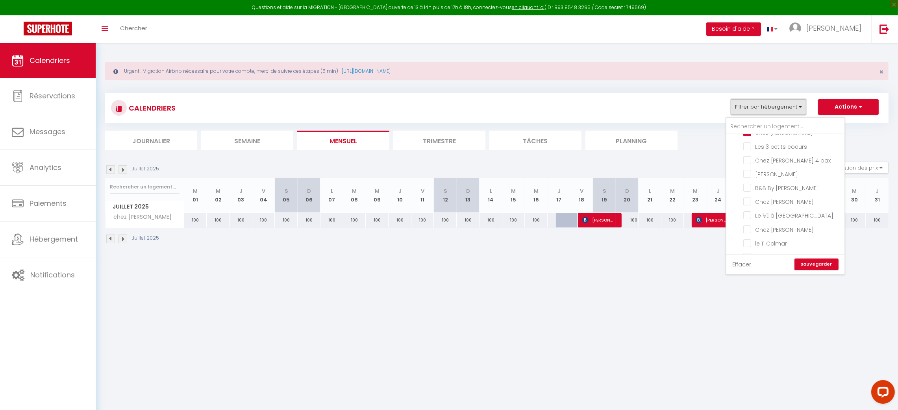
scroll to position [47, 0]
click at [778, 245] on input "Le petitcoolmar" at bounding box center [792, 245] width 98 height 8
click at [750, 166] on input "chez [PERSON_NAME]" at bounding box center [792, 167] width 98 height 8
click at [798, 266] on link "Sauvegarder" at bounding box center [817, 265] width 44 height 12
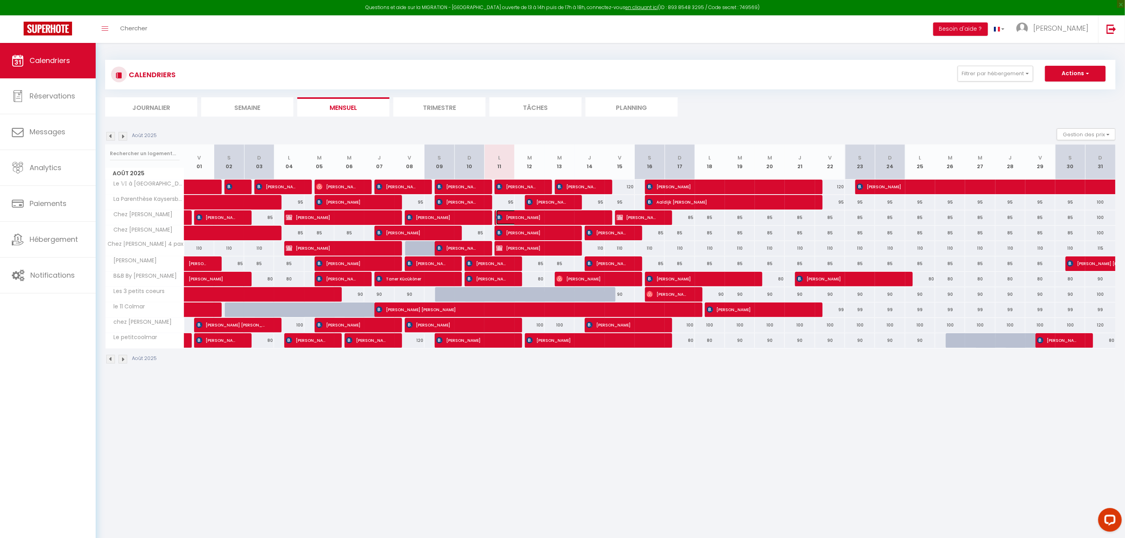
click at [515, 214] on span "[PERSON_NAME]" at bounding box center [546, 217] width 100 height 15
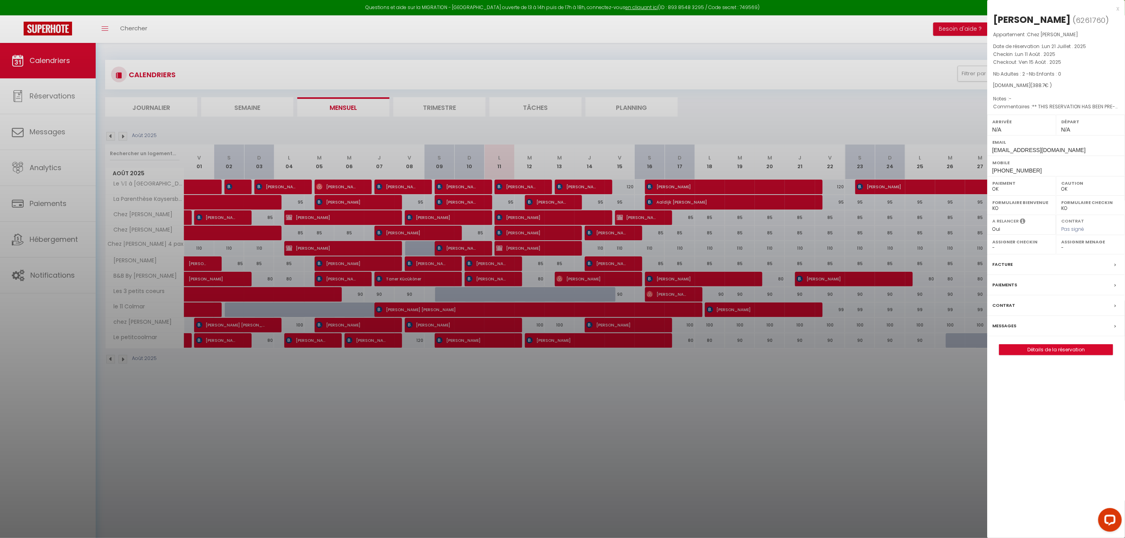
click at [516, 235] on div at bounding box center [562, 269] width 1125 height 538
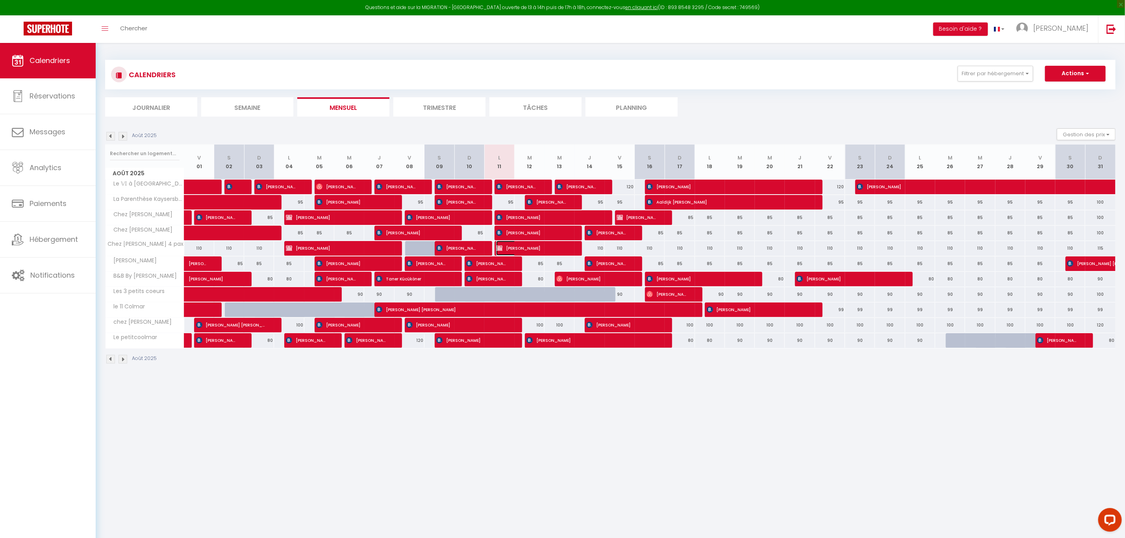
click at [516, 247] on span "[PERSON_NAME]" at bounding box center [531, 248] width 70 height 15
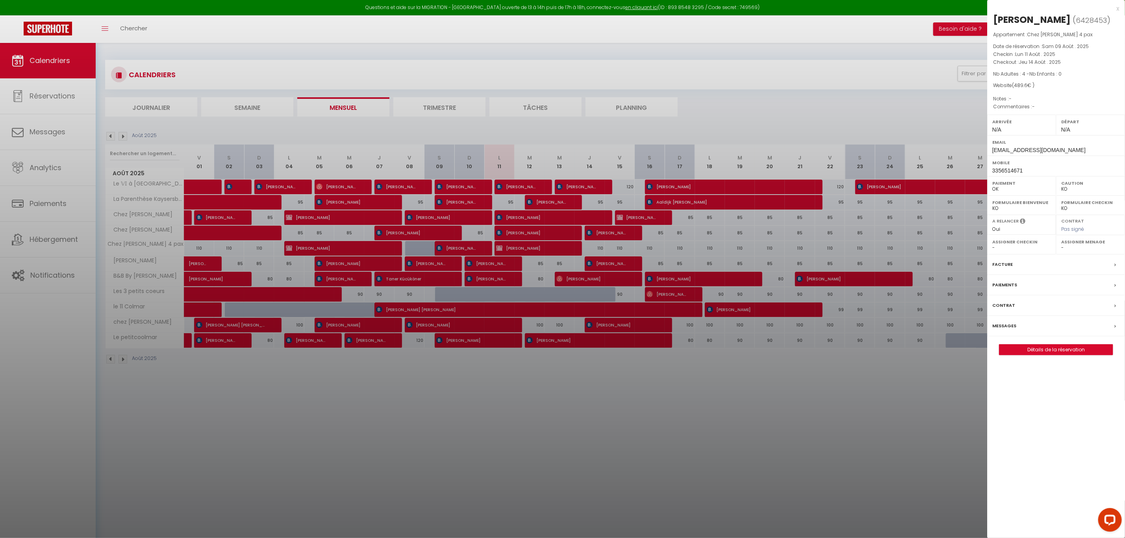
click at [553, 248] on div at bounding box center [562, 269] width 1125 height 538
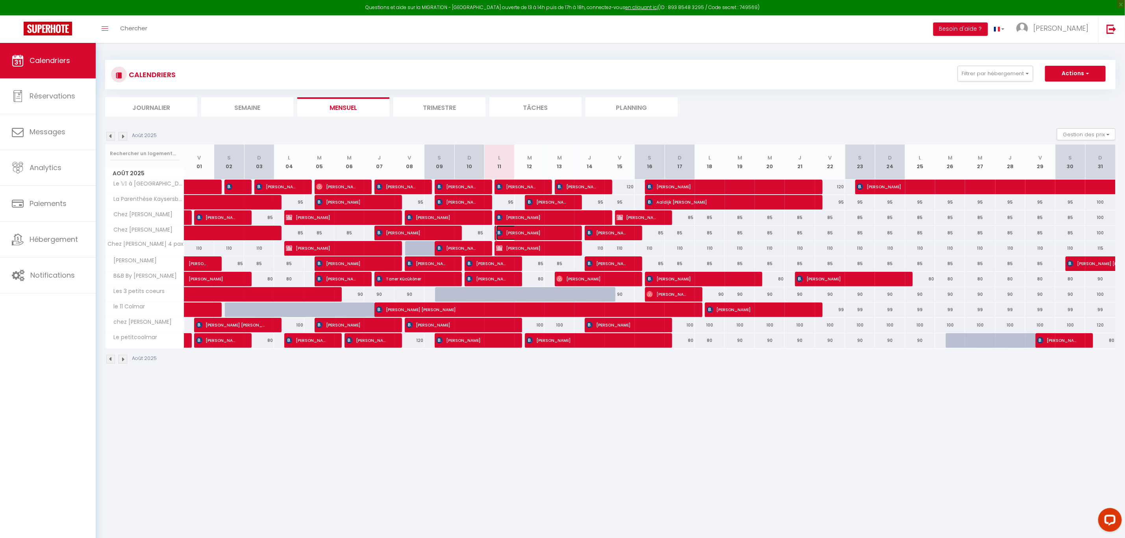
click at [545, 232] on span "[PERSON_NAME]" at bounding box center [531, 232] width 70 height 15
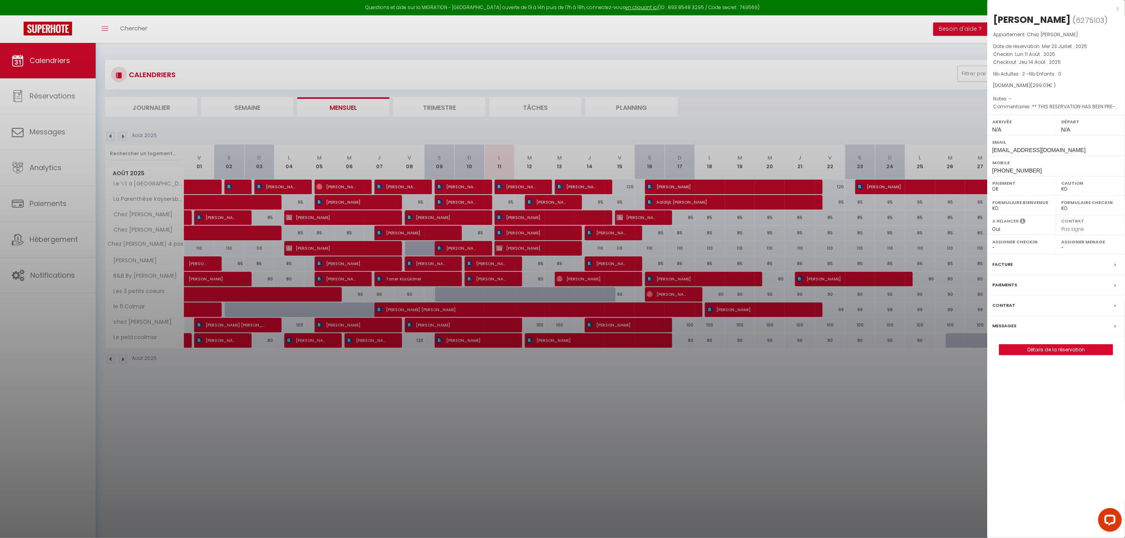
click at [541, 219] on div at bounding box center [562, 269] width 1125 height 538
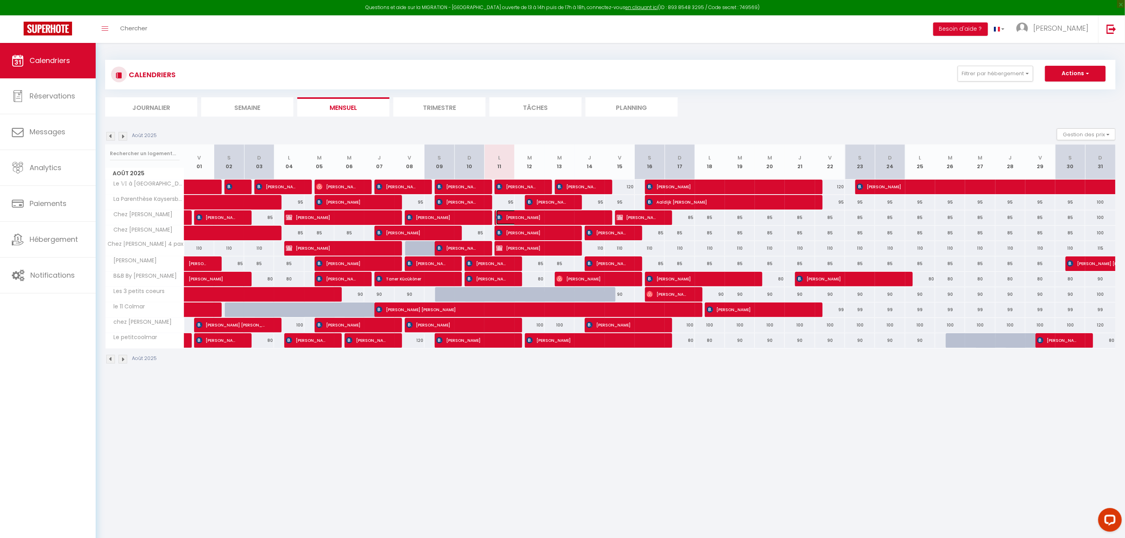
click at [541, 219] on span "[PERSON_NAME]" at bounding box center [546, 217] width 100 height 15
select select "OK"
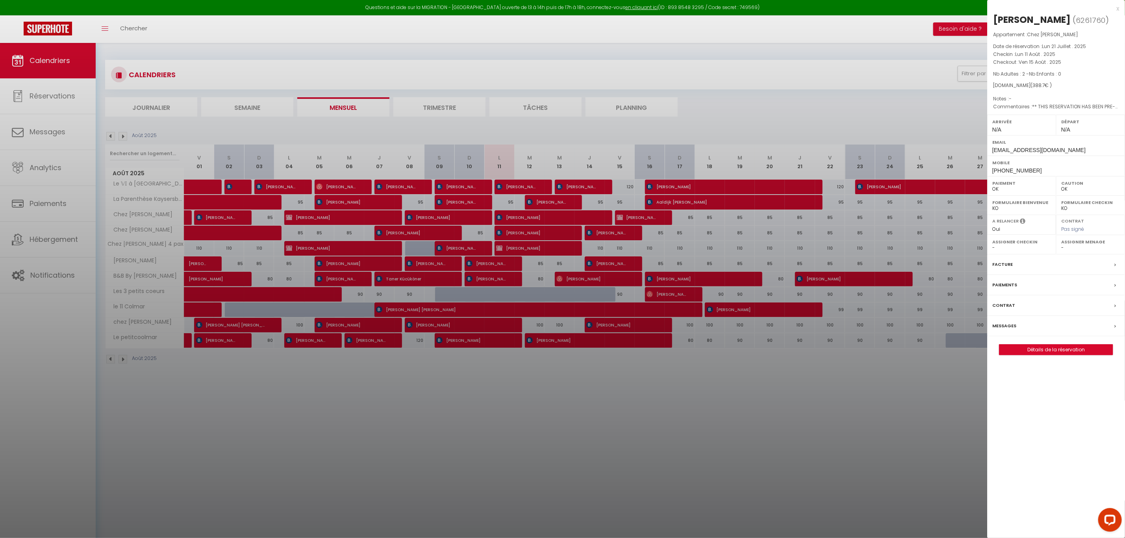
click at [546, 69] on div at bounding box center [562, 269] width 1125 height 538
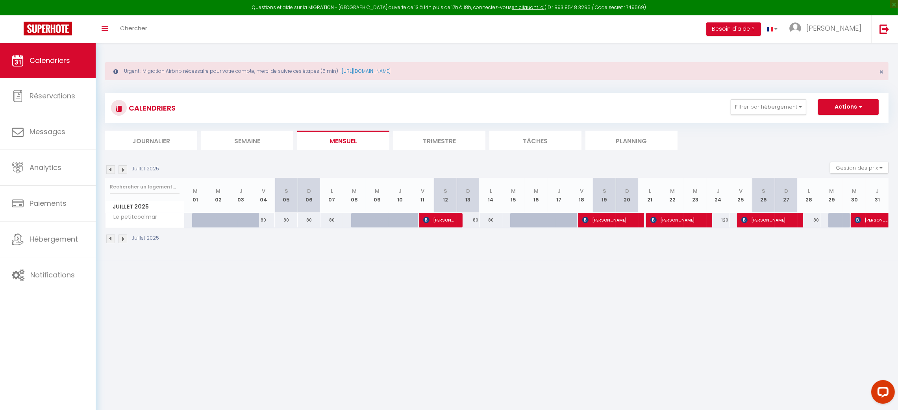
click at [109, 169] on img at bounding box center [110, 169] width 9 height 9
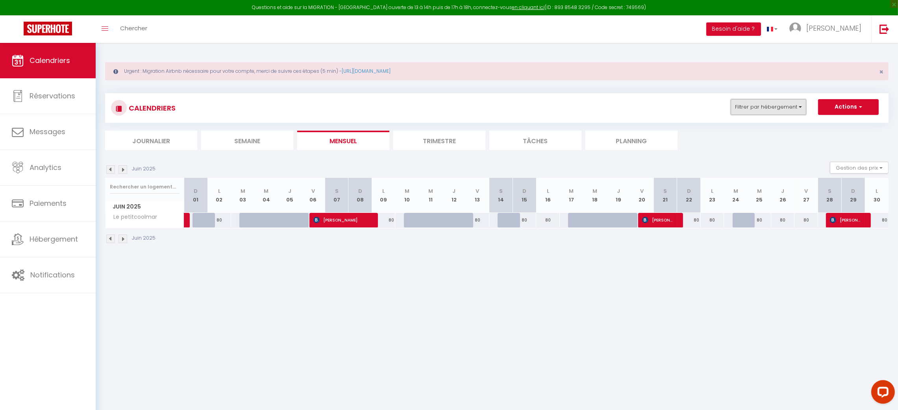
click at [802, 110] on button "Filtrer par hébergement" at bounding box center [769, 107] width 76 height 16
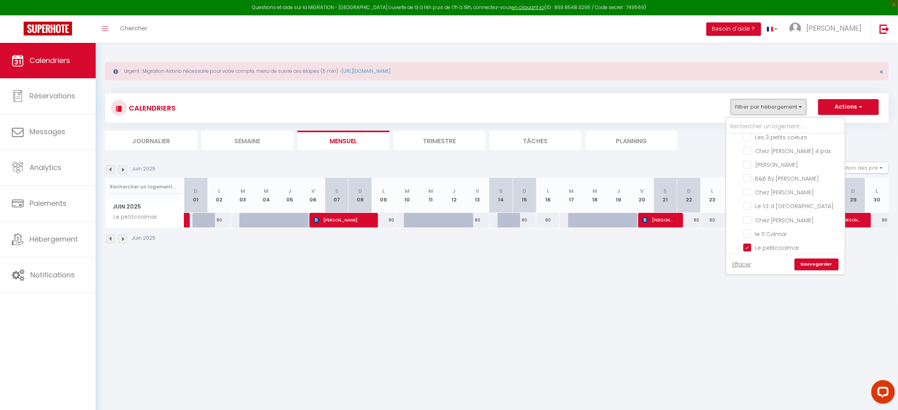
scroll to position [47, 0]
click at [748, 177] on input "B&B By [PERSON_NAME]" at bounding box center [792, 176] width 98 height 8
checkbox input "true"
checkbox input "false"
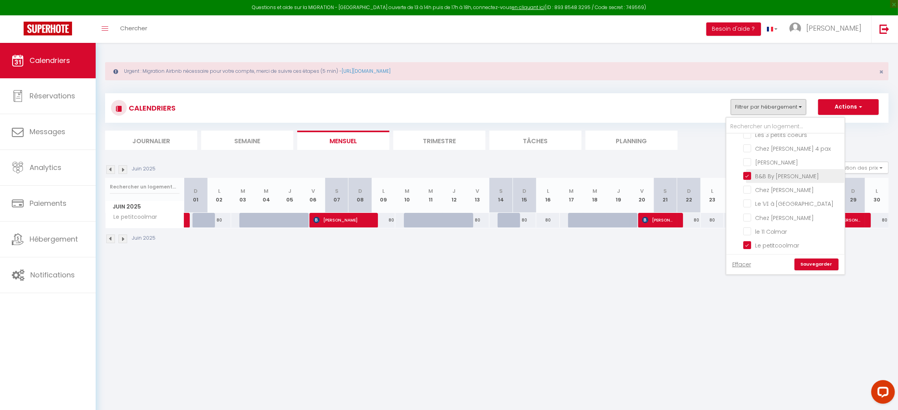
checkbox input "false"
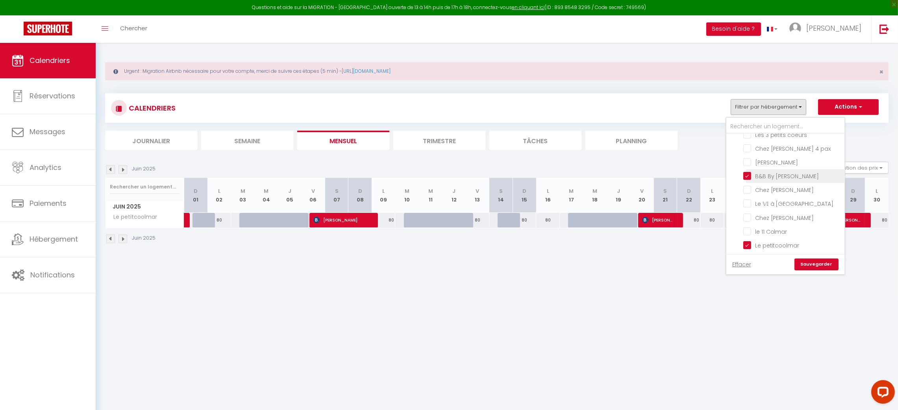
checkbox input "false"
click at [748, 245] on input "Le petitcoolmar" at bounding box center [792, 245] width 98 height 8
checkbox input "false"
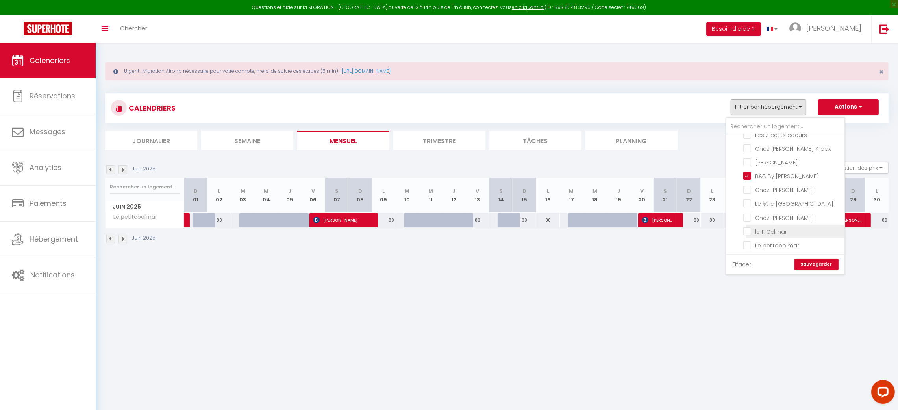
checkbox input "false"
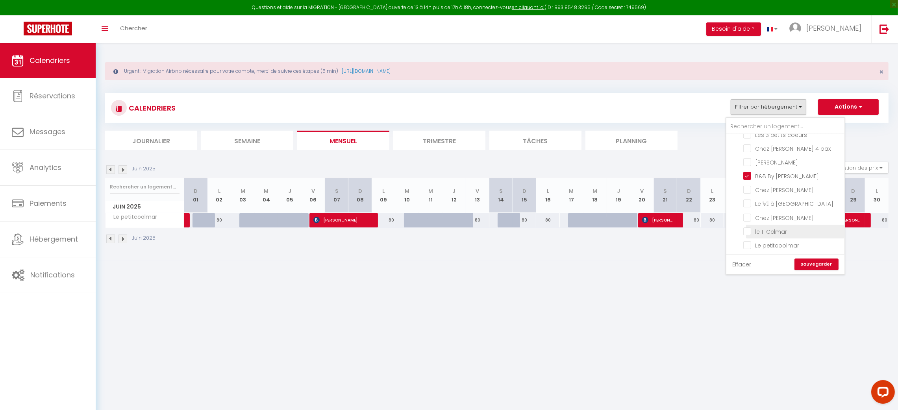
checkbox input "false"
click at [750, 180] on input "Les 3 petits coeurs" at bounding box center [792, 181] width 98 height 8
checkbox input "true"
checkbox input "false"
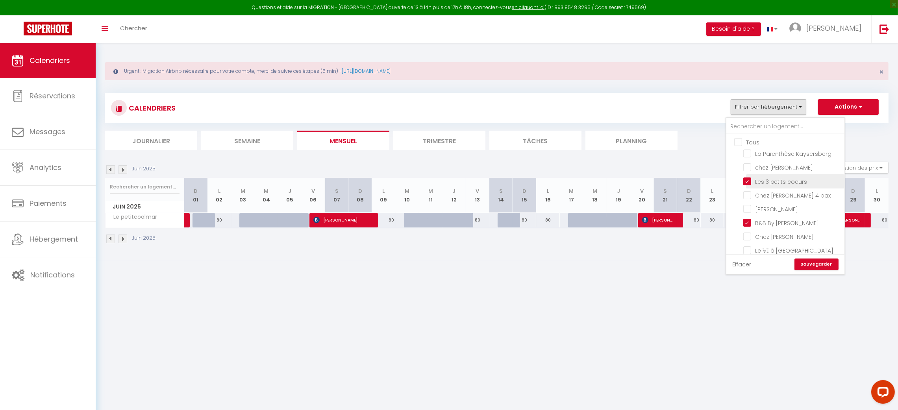
checkbox input "false"
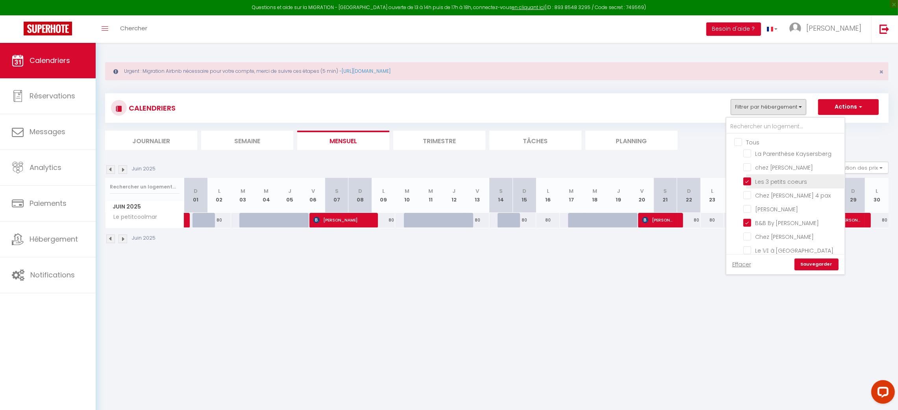
checkbox input "false"
click at [749, 222] on input "B&B By [PERSON_NAME]" at bounding box center [792, 223] width 98 height 8
checkbox input "false"
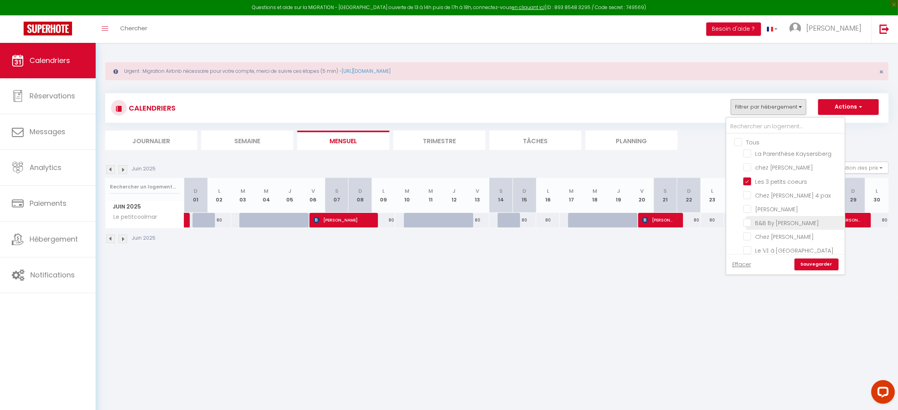
checkbox input "false"
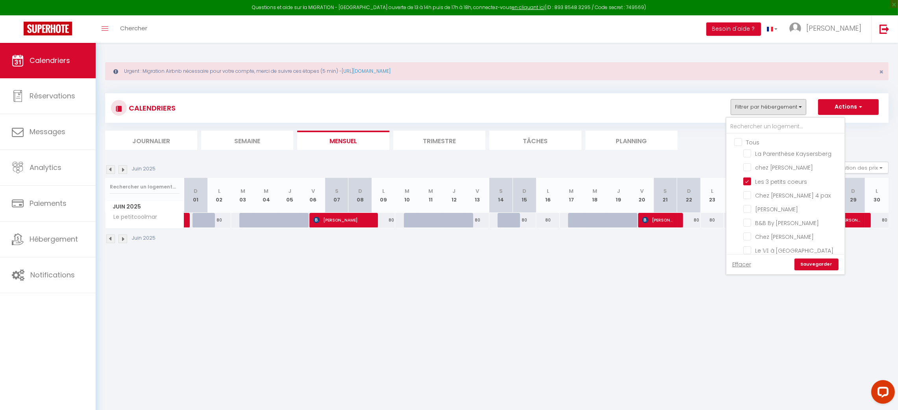
click at [819, 268] on link "Sauvegarder" at bounding box center [817, 265] width 44 height 12
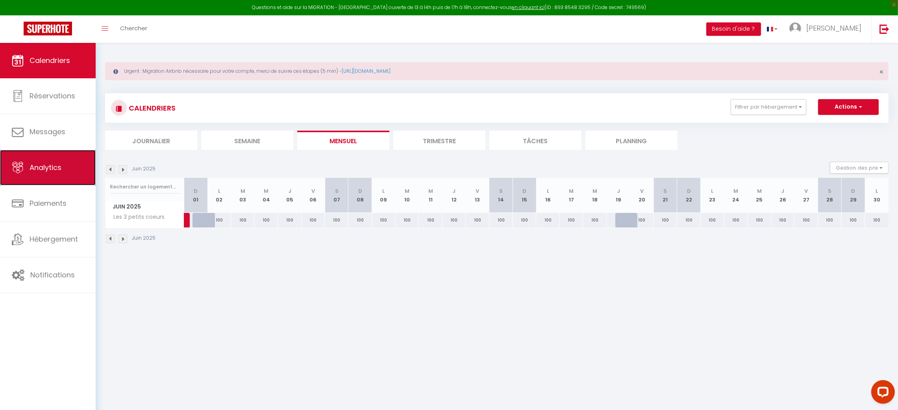
click at [41, 171] on span "Analytics" at bounding box center [46, 168] width 32 height 10
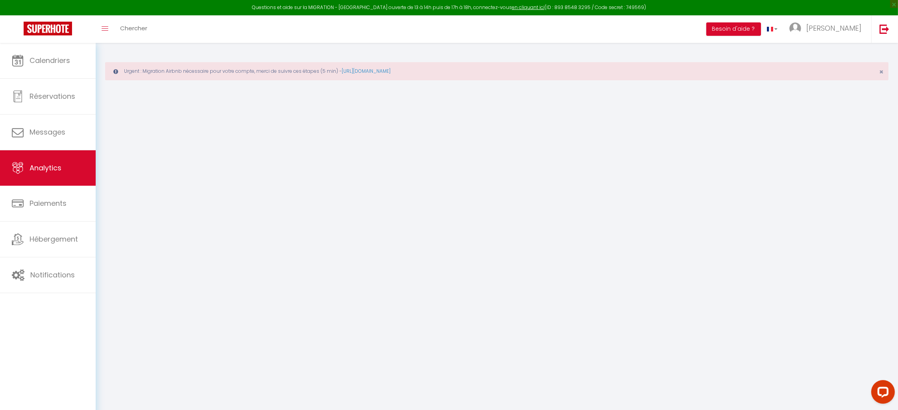
select select "2025"
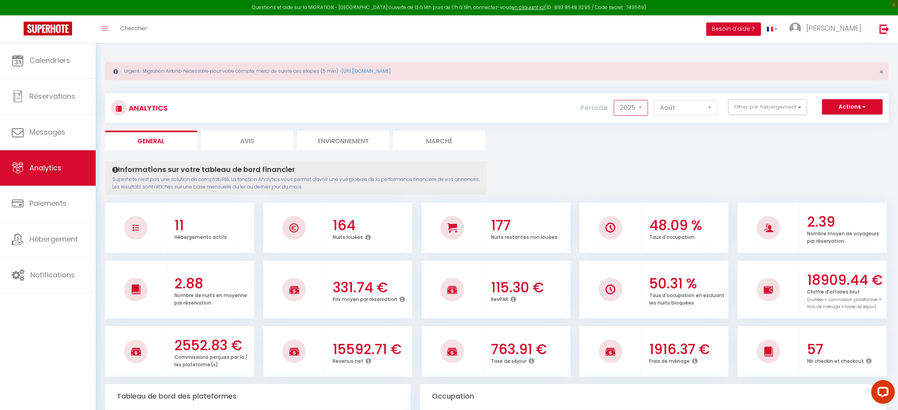
click at [643, 108] on select "2014 2015 2016 2017 2018 2019 2020 2021 2022 2023 2024 2025 2026 2027" at bounding box center [631, 108] width 34 height 16
click at [615, 100] on select "2014 2015 2016 2017 2018 2019 2020 2021 2022 2023 2024 2025 2026 2027" at bounding box center [631, 108] width 34 height 16
click at [712, 102] on select "Janvier Février Mars Avril Mai Juin Juillet Août Septembre Octobre Novembre Déc…" at bounding box center [685, 108] width 63 height 16
select select "6"
click at [655, 100] on select "Janvier Février Mars Avril Mai Juin Juillet Août Septembre Octobre Novembre Déc…" at bounding box center [685, 108] width 63 height 16
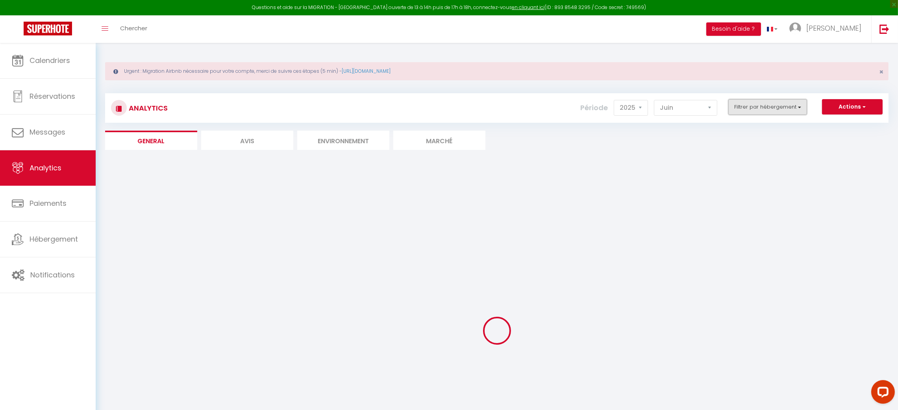
click at [804, 108] on button "Filtrer par hébergement" at bounding box center [768, 107] width 79 height 16
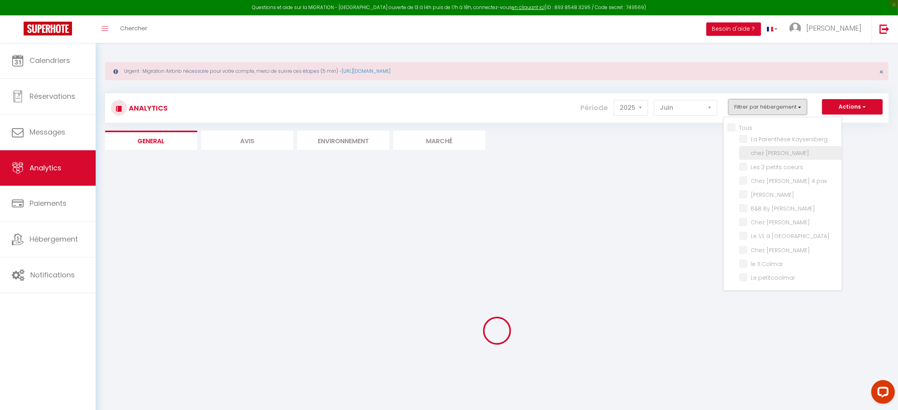
checkbox input "false"
checkbox Kaysersberg "false"
checkbox Sylvestre "false"
checkbox coeurs "false"
checkbox pax "false"
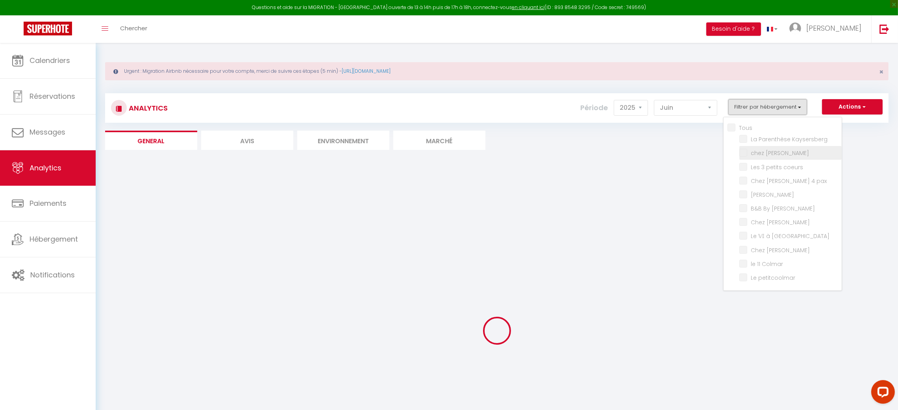
checkbox Marguerite "false"
checkbox Jo "false"
checkbox Lilas "false"
checkbox Colmar "false"
checkbox Lavande "false"
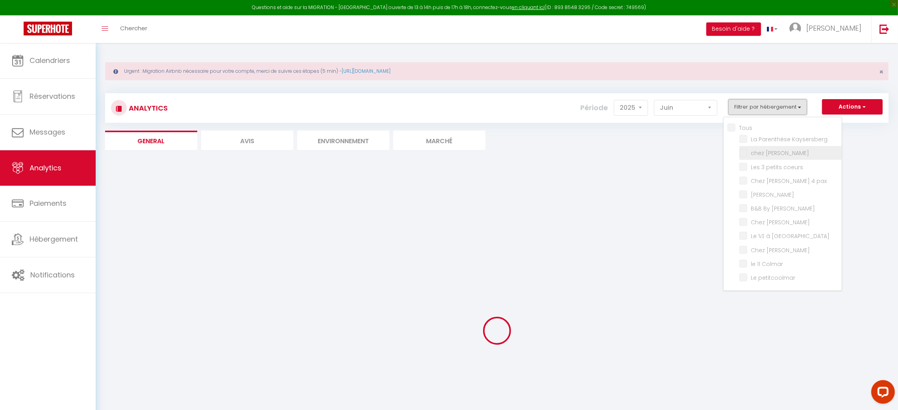
checkbox Colmar "false"
checkbox petitcoolmar "false"
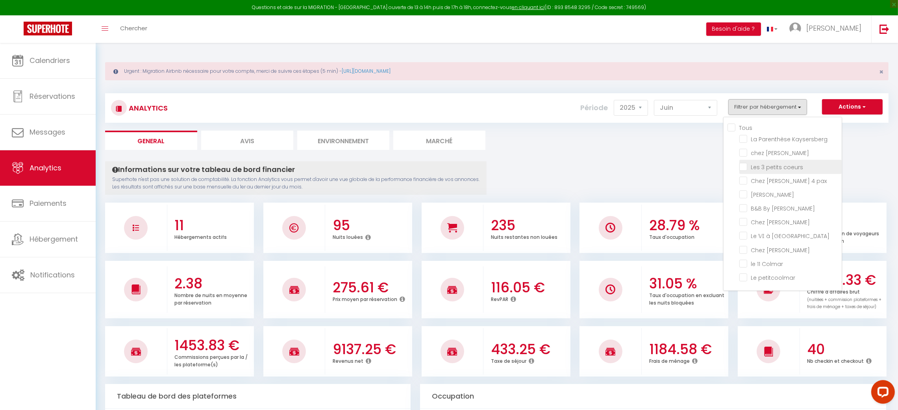
click at [762, 169] on coeurs "checkbox" at bounding box center [791, 166] width 102 height 8
checkbox coeurs "true"
checkbox Kaysersberg "false"
checkbox Sylvestre "false"
checkbox pax "false"
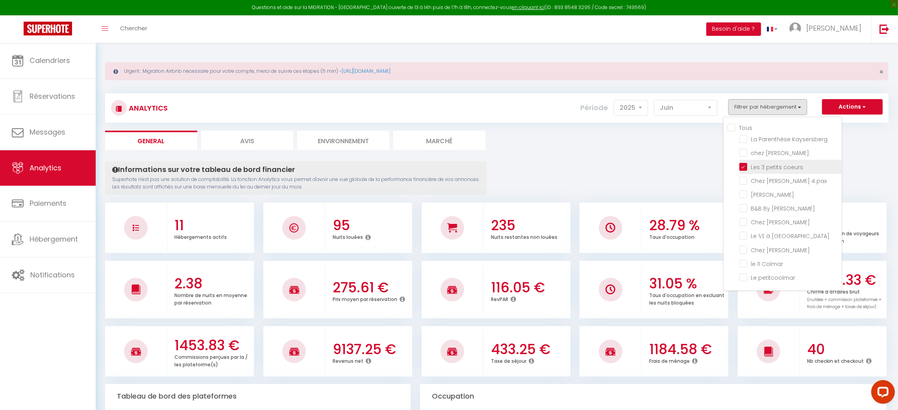
checkbox Marguerite "false"
checkbox Jo "false"
checkbox Lilas "false"
checkbox Colmar "false"
checkbox Lavande "false"
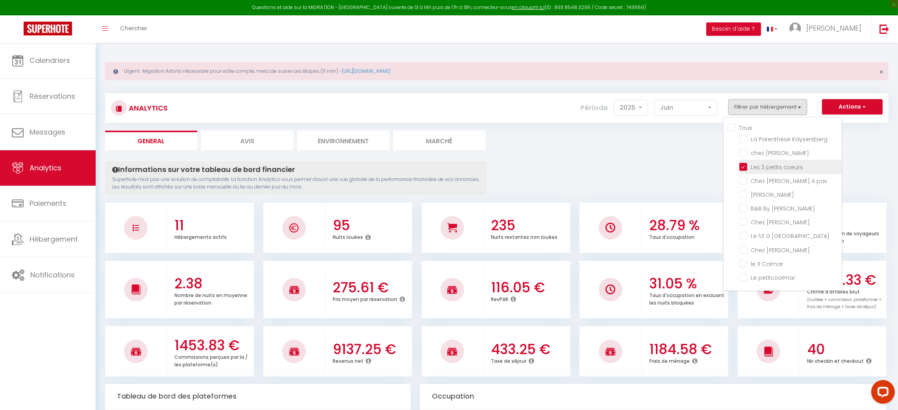
checkbox Colmar "false"
checkbox petitcoolmar "false"
checkbox Kaysersberg "false"
checkbox Sylvestre "false"
checkbox pax "false"
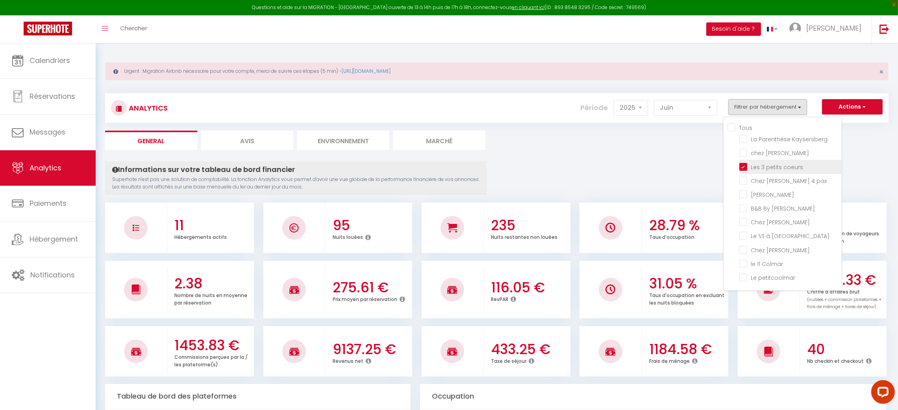
checkbox Marguerite "false"
checkbox Jo "false"
checkbox Lilas "false"
checkbox Colmar "false"
checkbox Lavande "false"
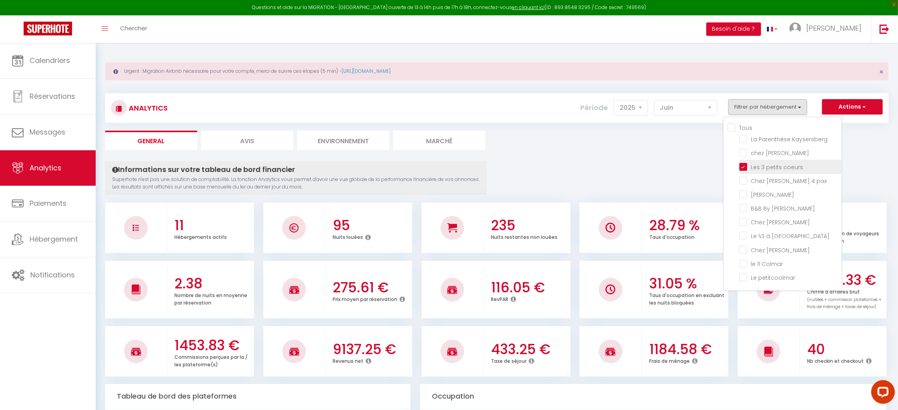
checkbox Colmar "false"
checkbox petitcoolmar "false"
